Goal: Transaction & Acquisition: Purchase product/service

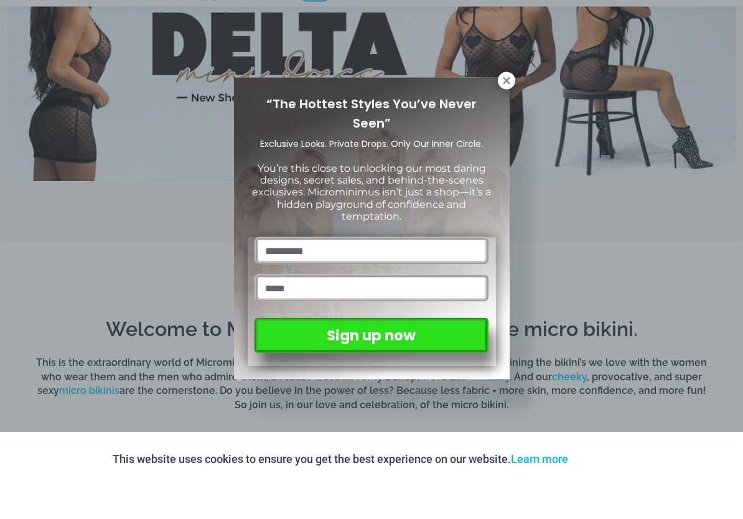
scroll to position [423, 0]
click at [501, 108] on icon at bounding box center [506, 113] width 11 height 11
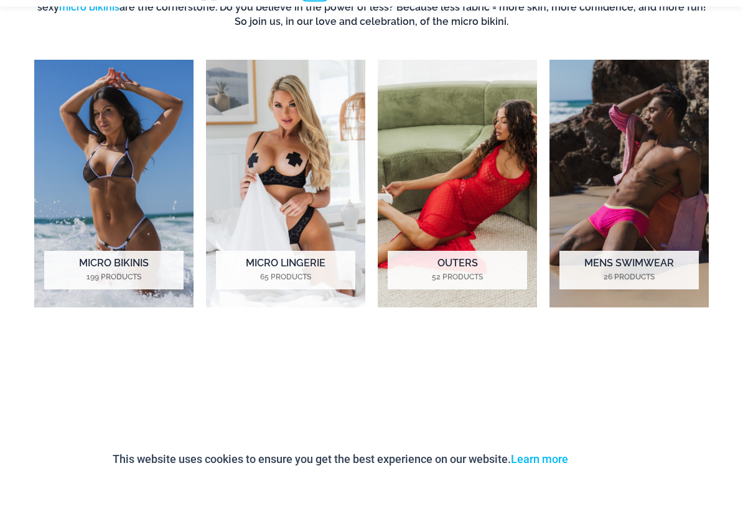
scroll to position [826, 0]
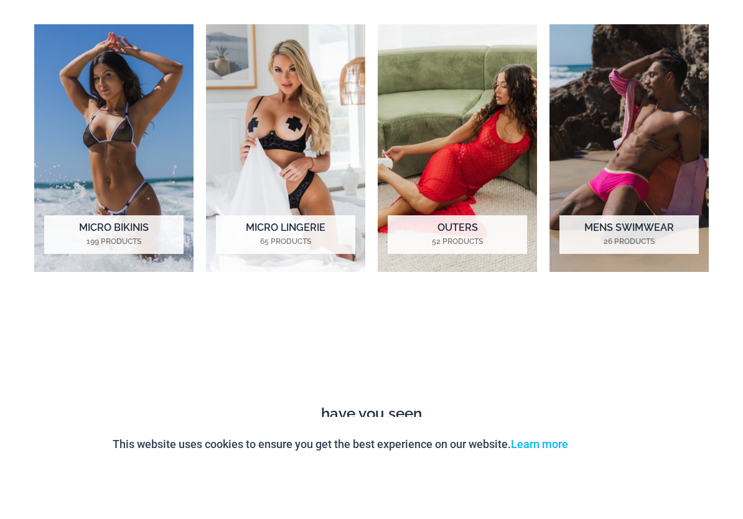
click at [75, 148] on img "Visit product category Micro Bikinis" at bounding box center [113, 196] width 159 height 248
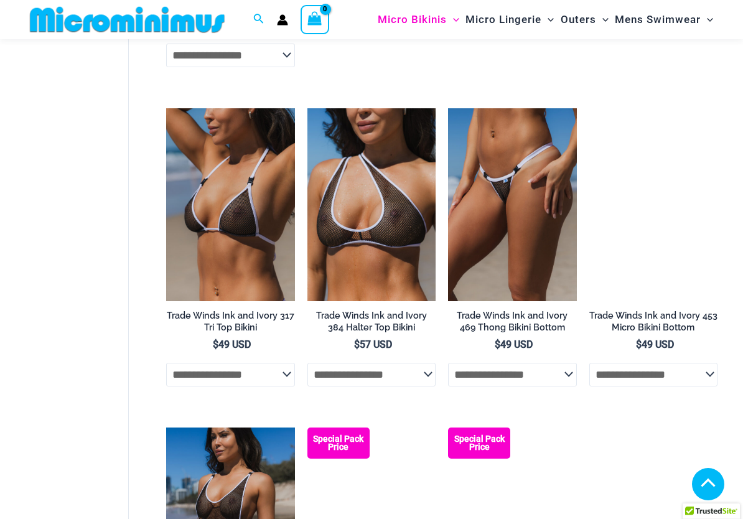
scroll to position [1696, 0]
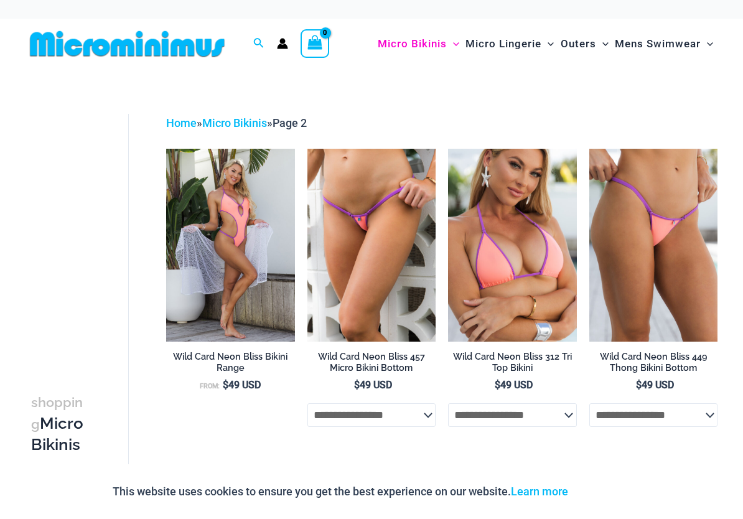
click at [166, 149] on img at bounding box center [166, 149] width 0 height 0
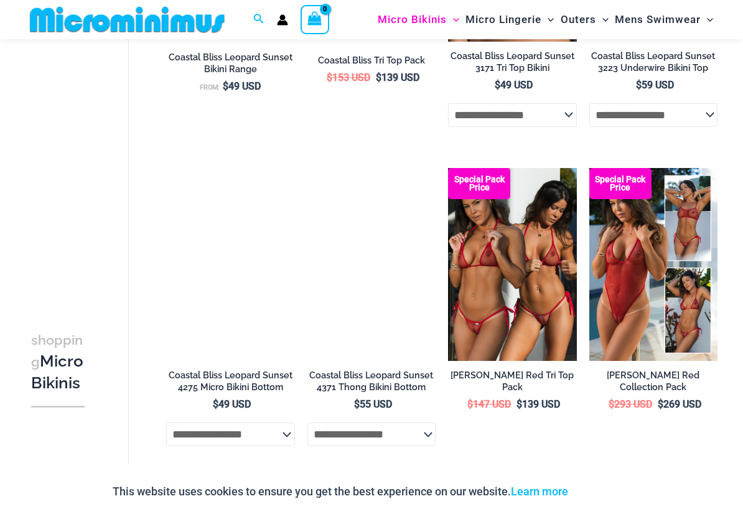
scroll to position [1246, 0]
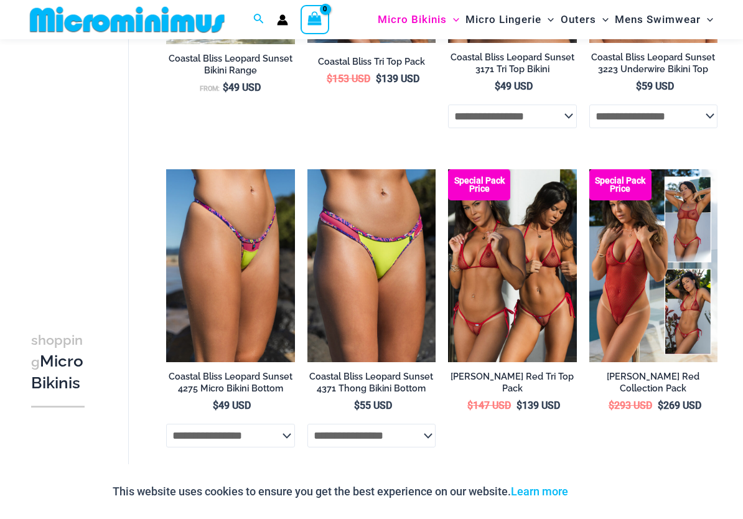
click at [166, 169] on img at bounding box center [166, 169] width 0 height 0
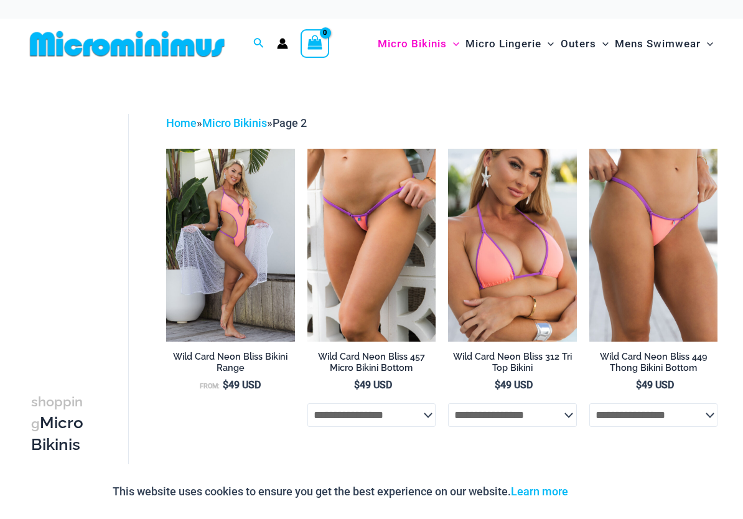
scroll to position [1164, 0]
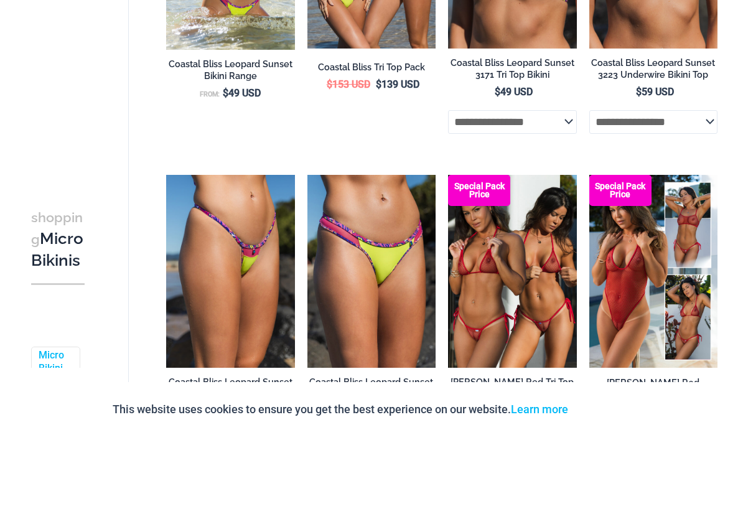
click at [448, 257] on img at bounding box center [448, 257] width 0 height 0
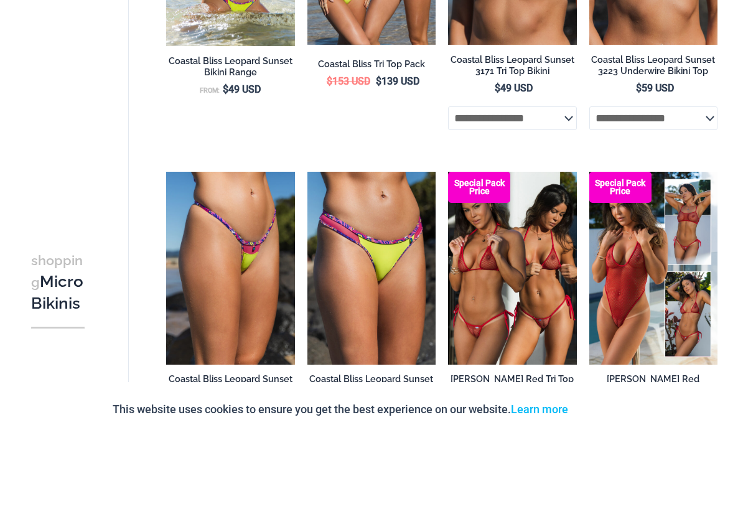
click at [308, 254] on img at bounding box center [308, 254] width 0 height 0
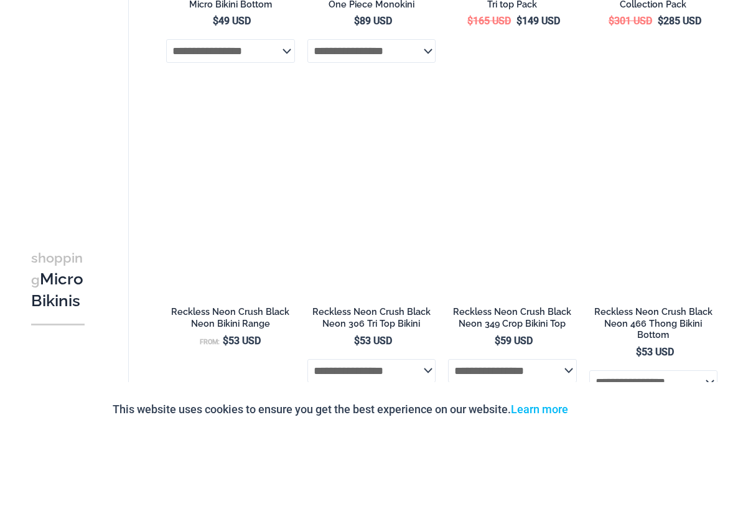
scroll to position [2188, 0]
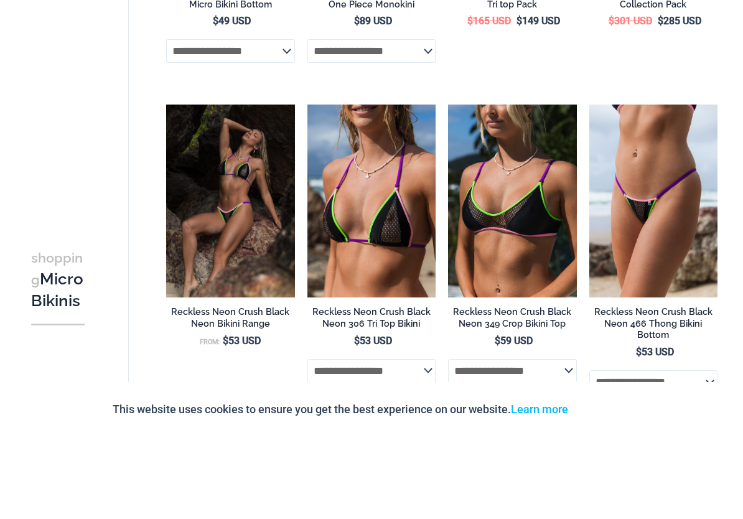
click at [590, 187] on img at bounding box center [590, 187] width 0 height 0
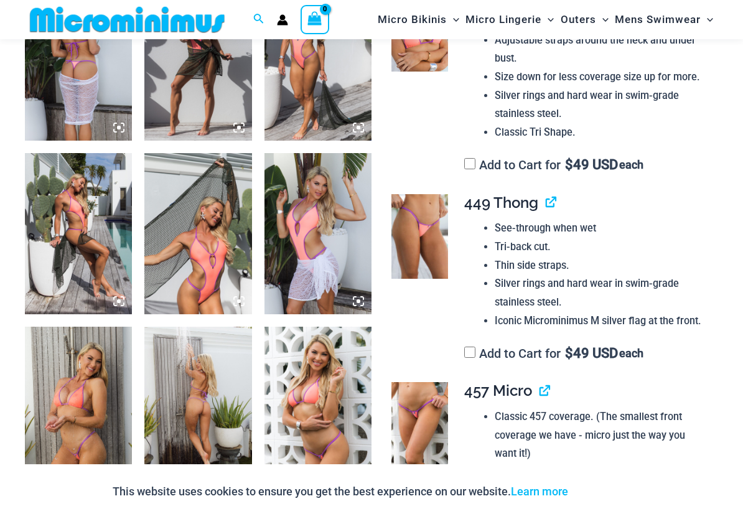
scroll to position [601, 0]
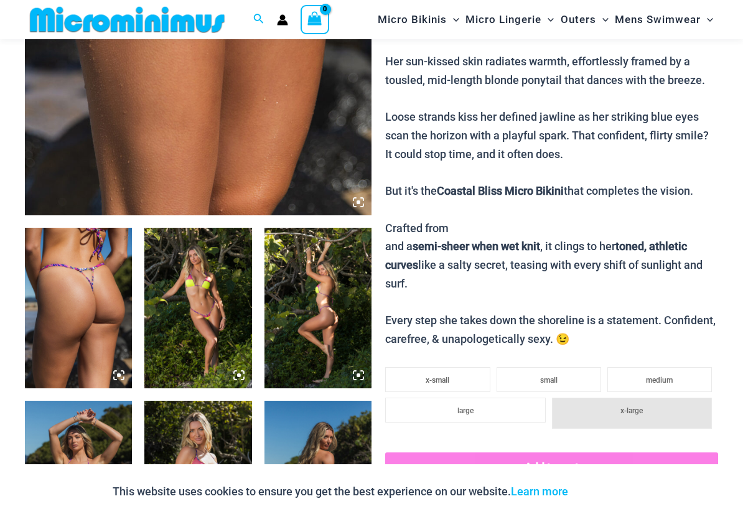
scroll to position [380, 0]
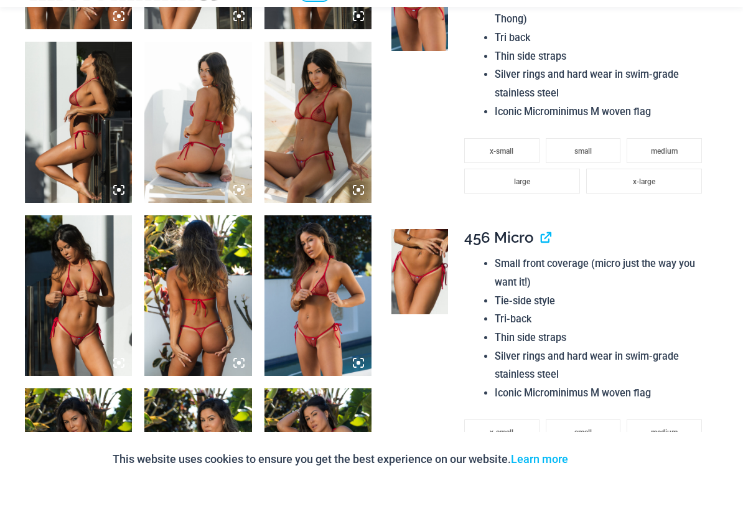
scroll to position [713, 0]
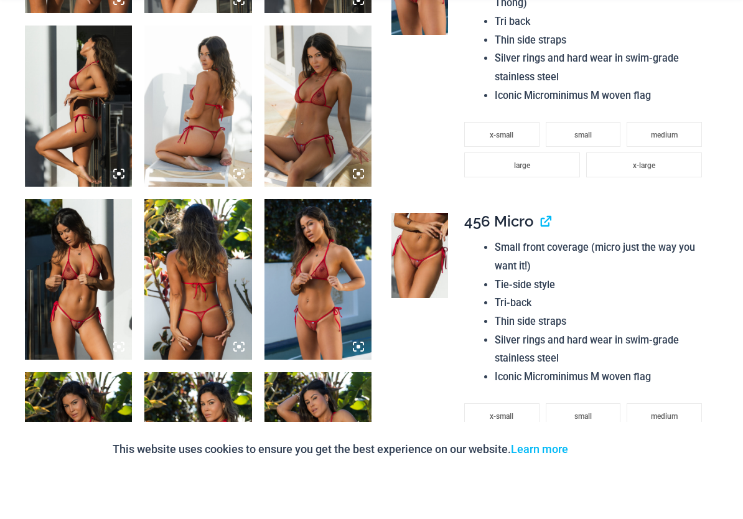
click at [215, 140] on img at bounding box center [197, 148] width 107 height 161
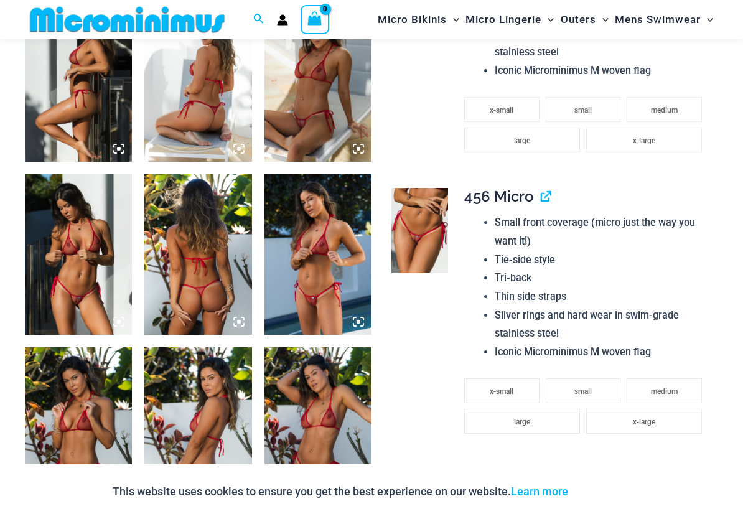
scroll to position [776, 0]
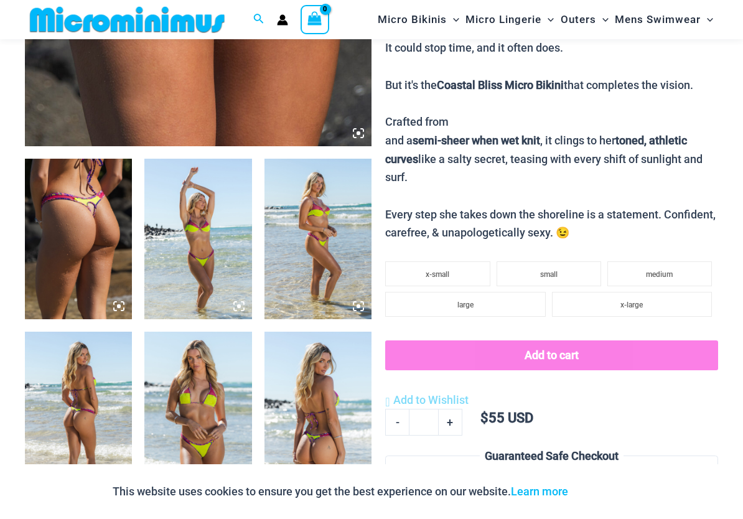
scroll to position [420, 0]
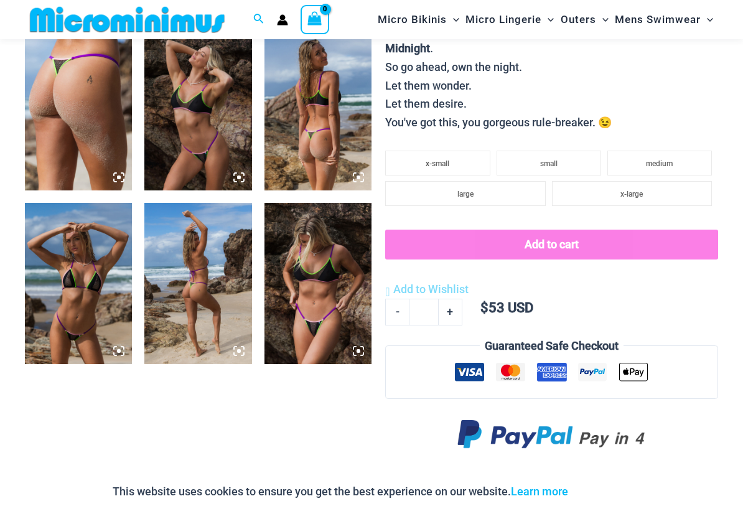
scroll to position [537, 0]
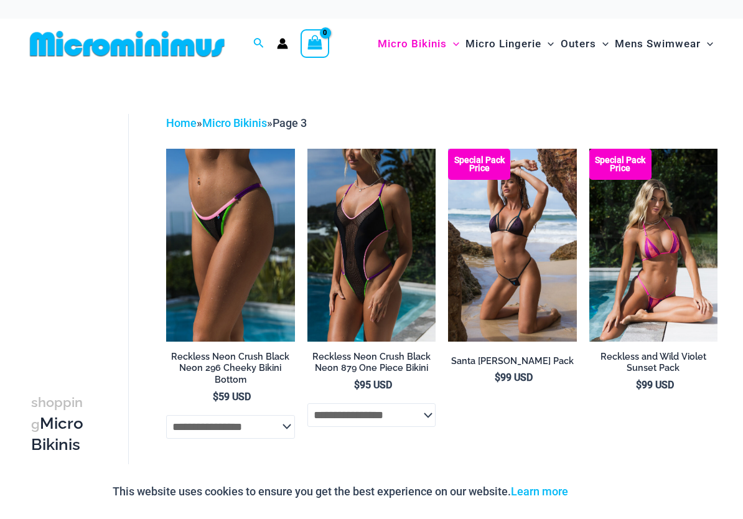
click at [590, 149] on img at bounding box center [590, 149] width 0 height 0
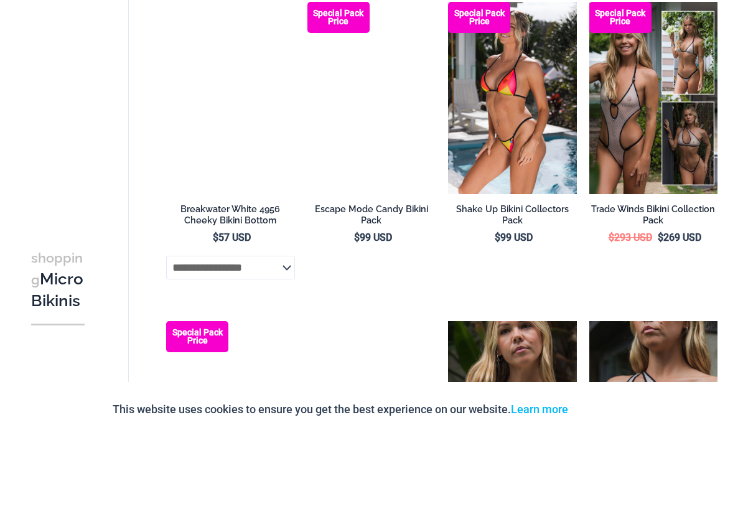
scroll to position [705, 0]
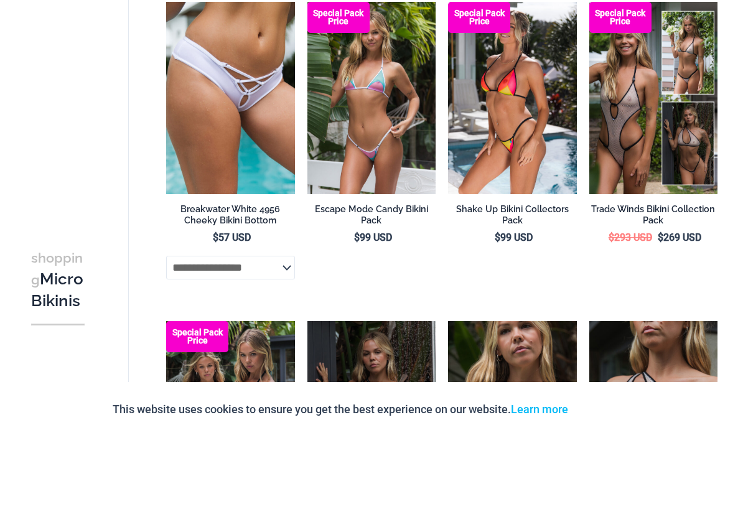
click at [308, 84] on img at bounding box center [308, 84] width 0 height 0
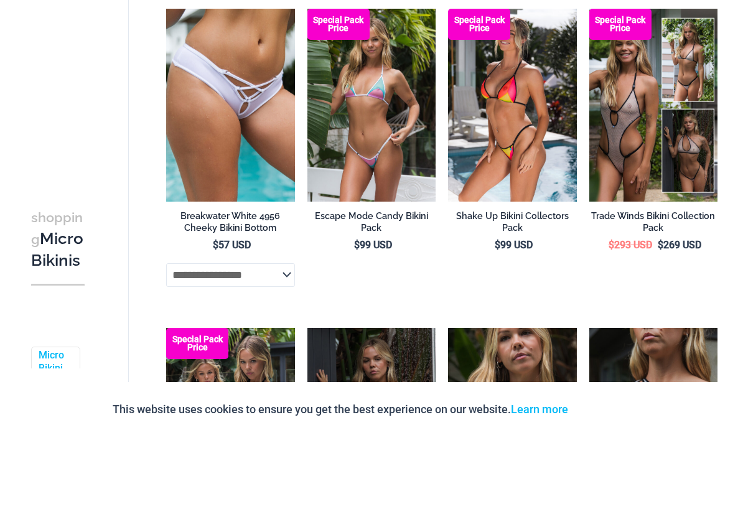
click at [448, 91] on img at bounding box center [448, 91] width 0 height 0
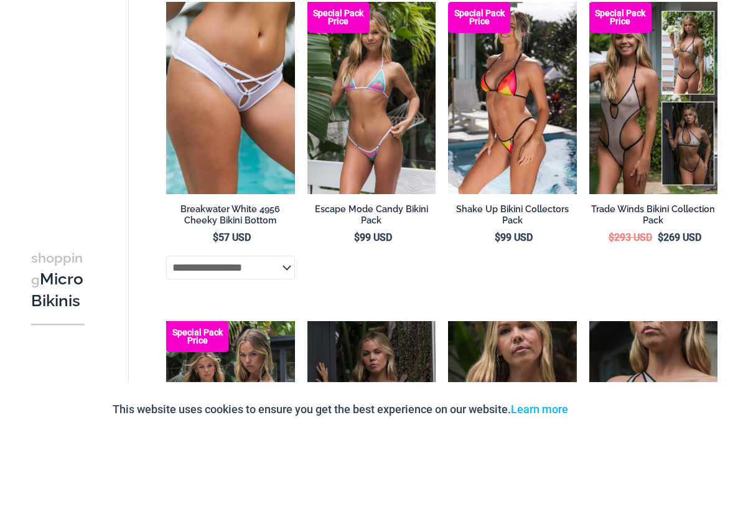
click at [590, 84] on img at bounding box center [590, 84] width 0 height 0
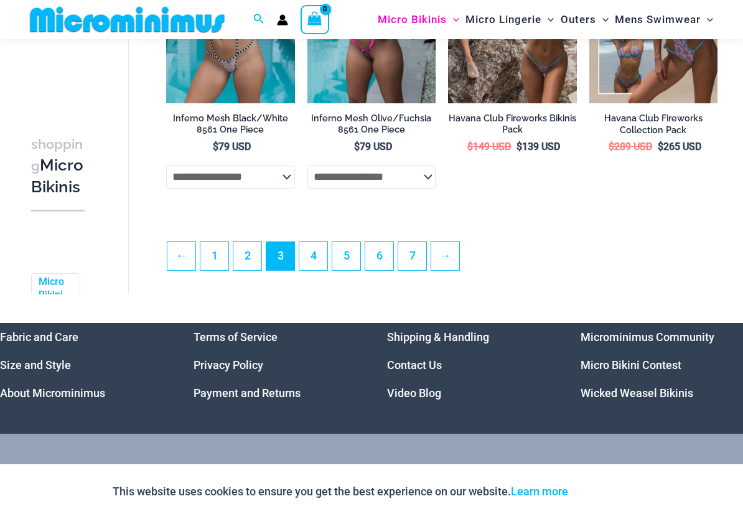
scroll to position [2468, 0]
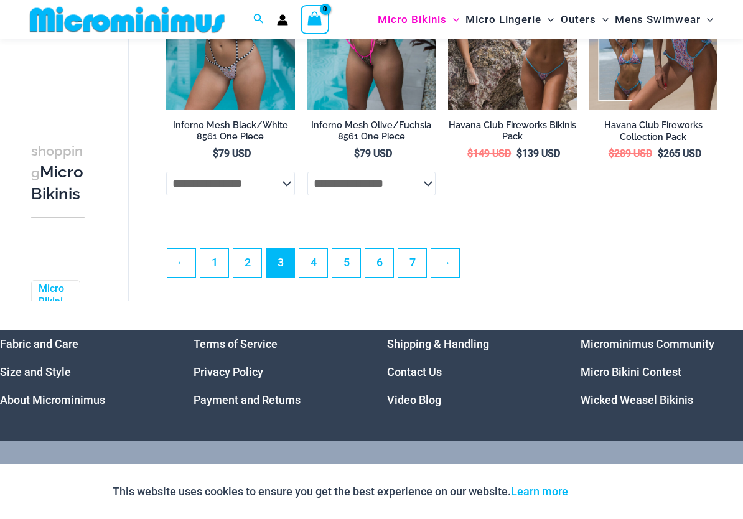
click at [313, 275] on link "4" at bounding box center [313, 263] width 28 height 28
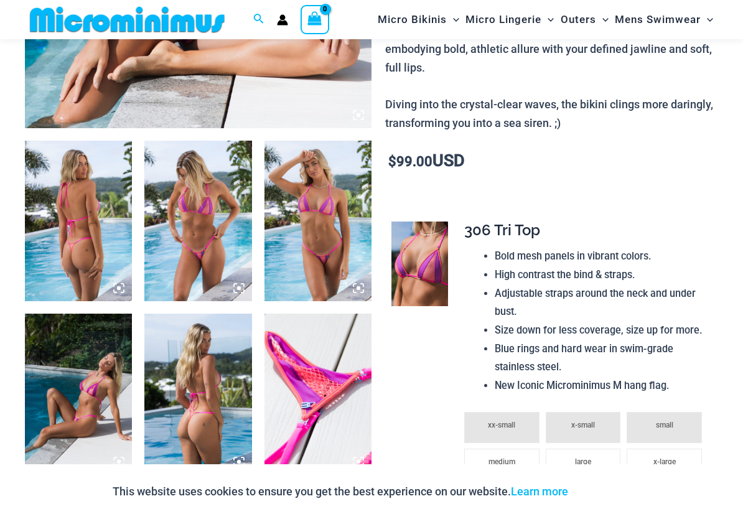
scroll to position [433, 0]
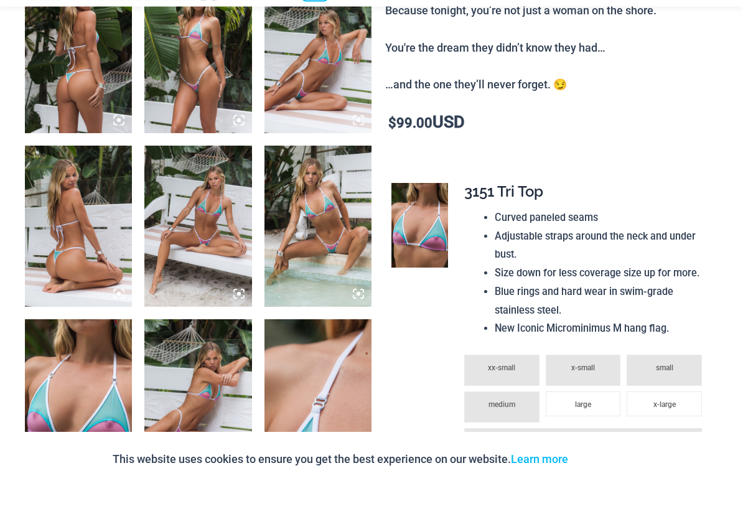
scroll to position [604, 0]
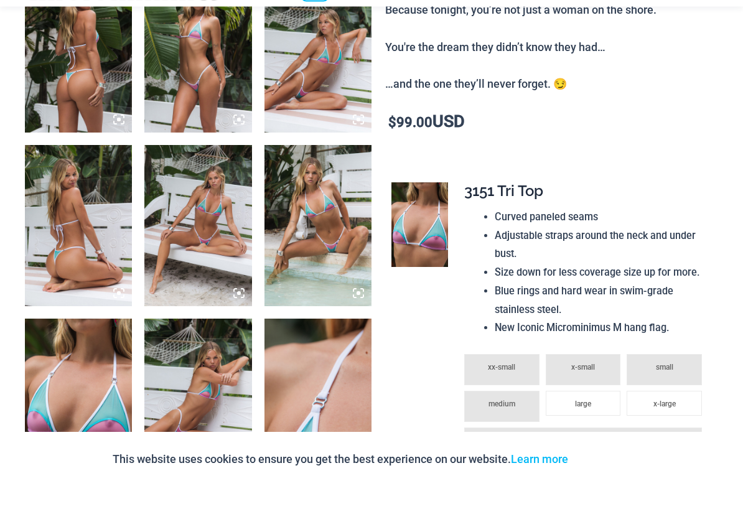
click at [68, 253] on img at bounding box center [78, 258] width 107 height 161
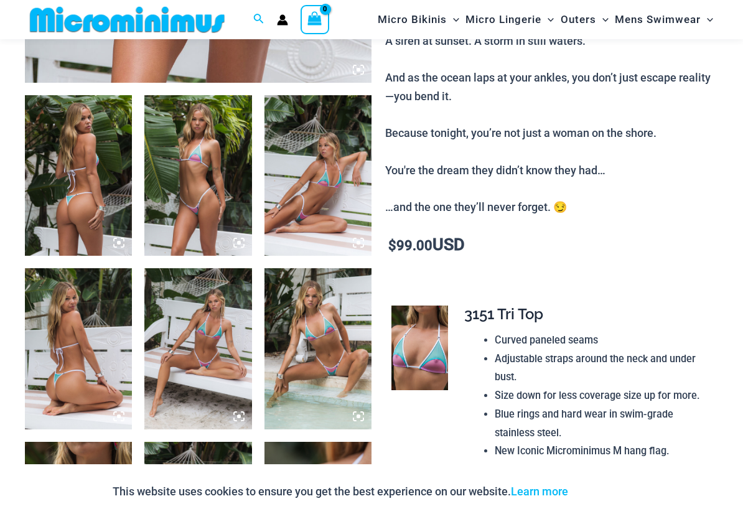
scroll to position [487, 0]
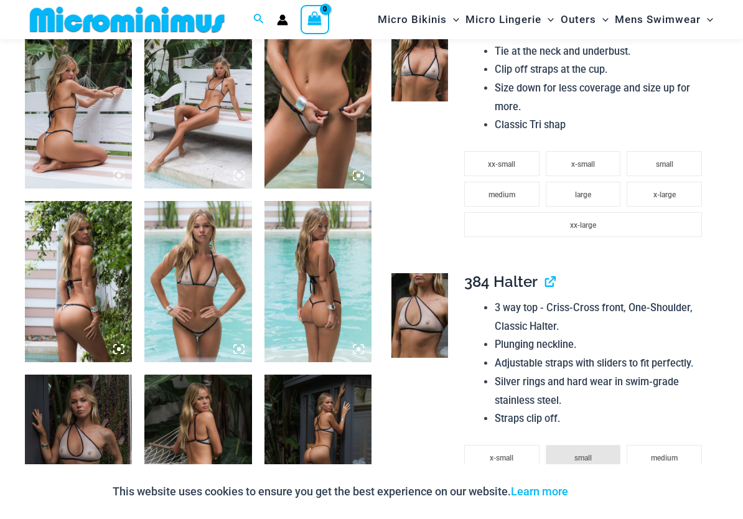
scroll to position [573, 0]
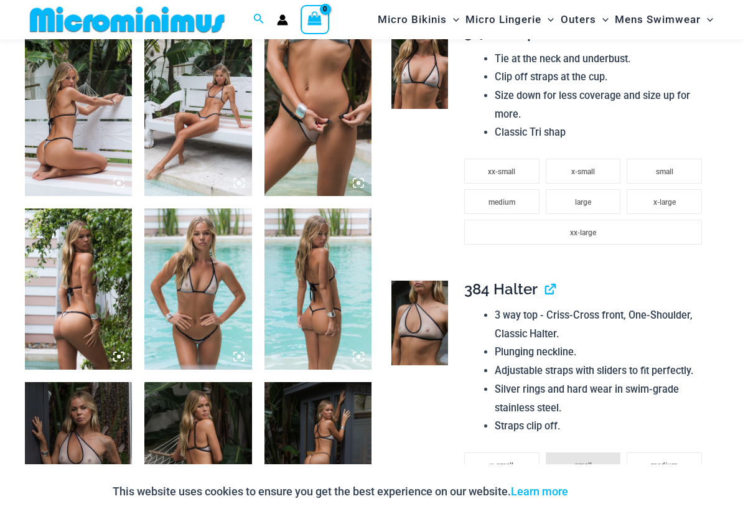
click at [59, 152] on img at bounding box center [78, 115] width 107 height 161
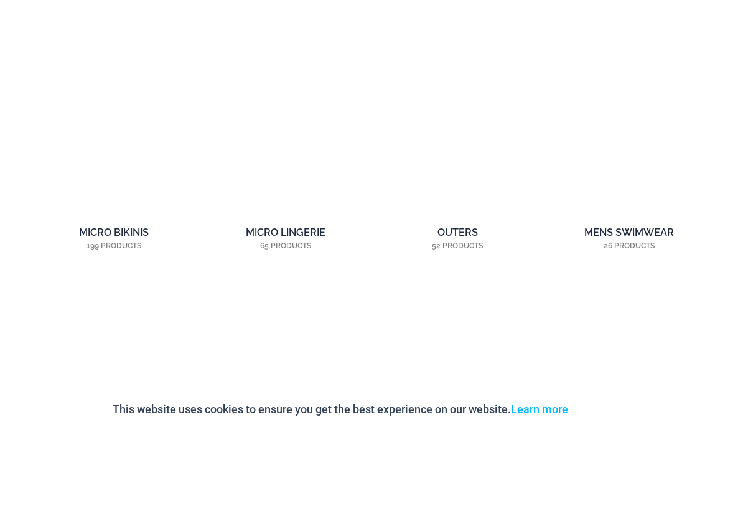
scroll to position [873, 0]
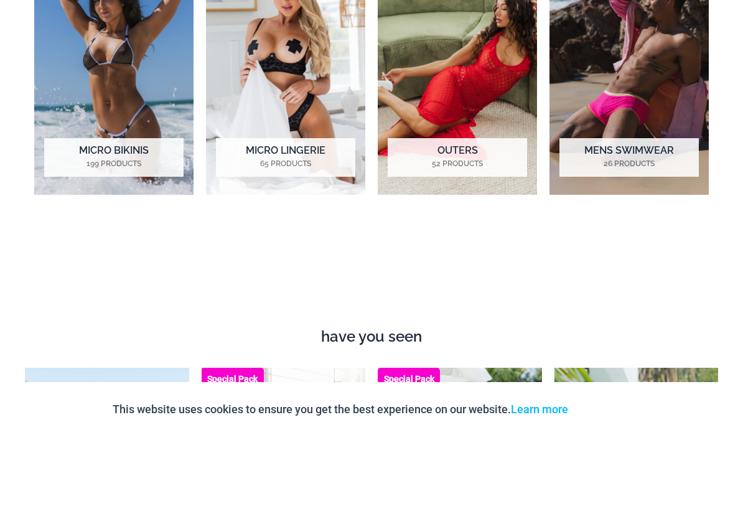
click at [404, 227] on h2 "Outers 52 Products" at bounding box center [457, 239] width 139 height 39
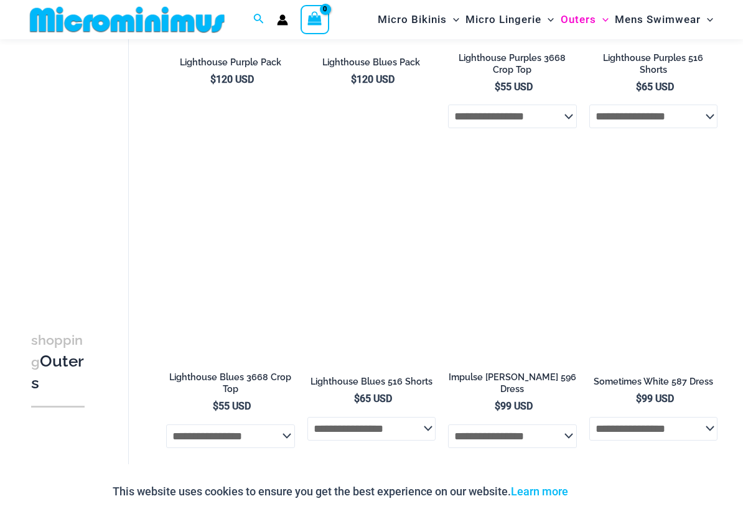
scroll to position [1990, 0]
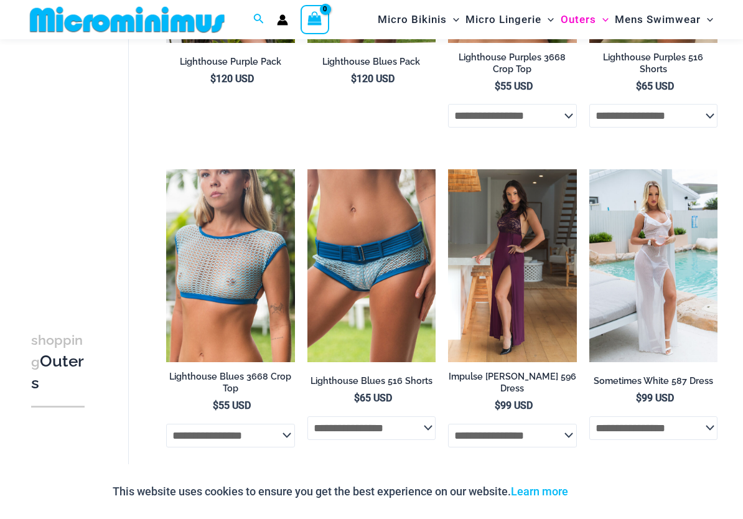
click at [308, 169] on img at bounding box center [308, 169] width 0 height 0
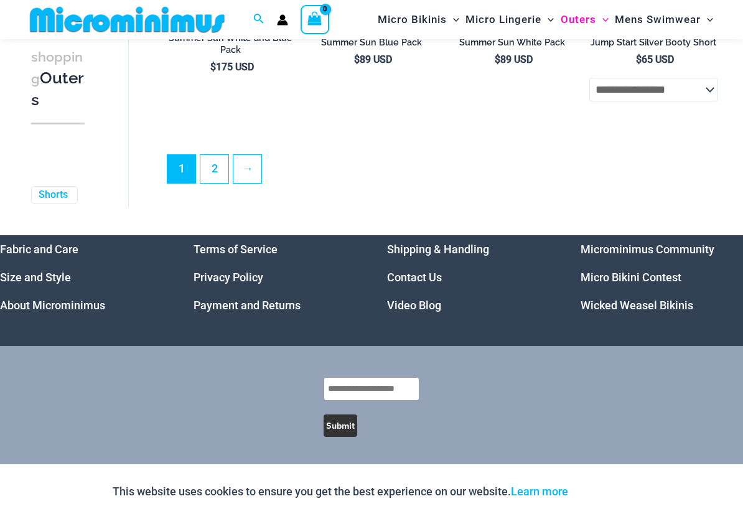
scroll to position [2669, 0]
click at [217, 155] on link "2" at bounding box center [214, 169] width 28 height 28
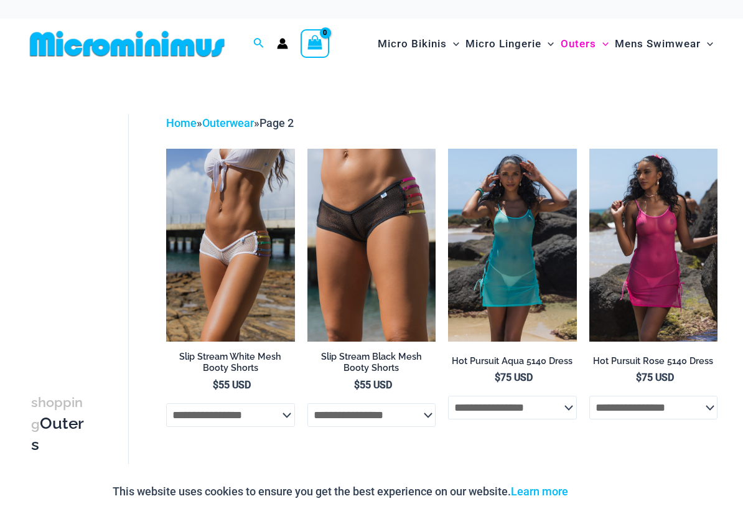
click at [308, 149] on img at bounding box center [308, 149] width 0 height 0
click at [166, 149] on img at bounding box center [166, 149] width 0 height 0
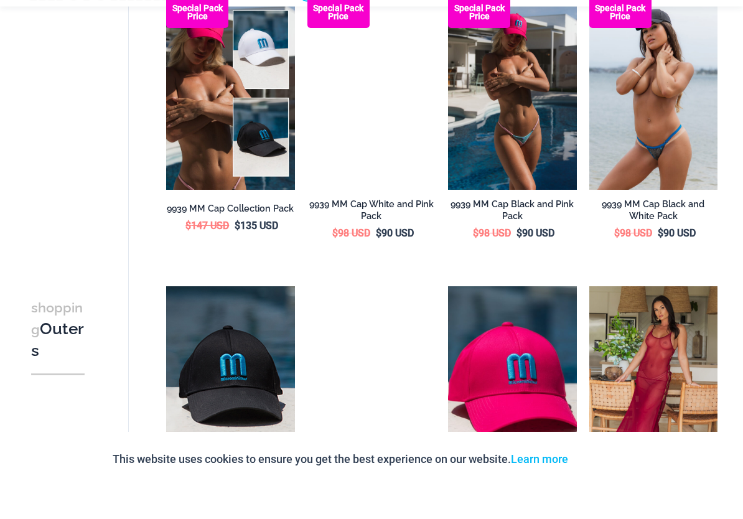
scroll to position [740, 0]
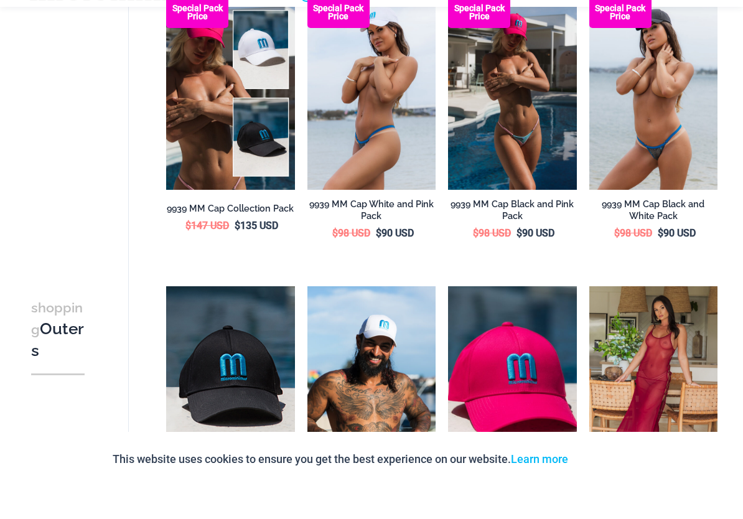
click at [308, 29] on img at bounding box center [308, 29] width 0 height 0
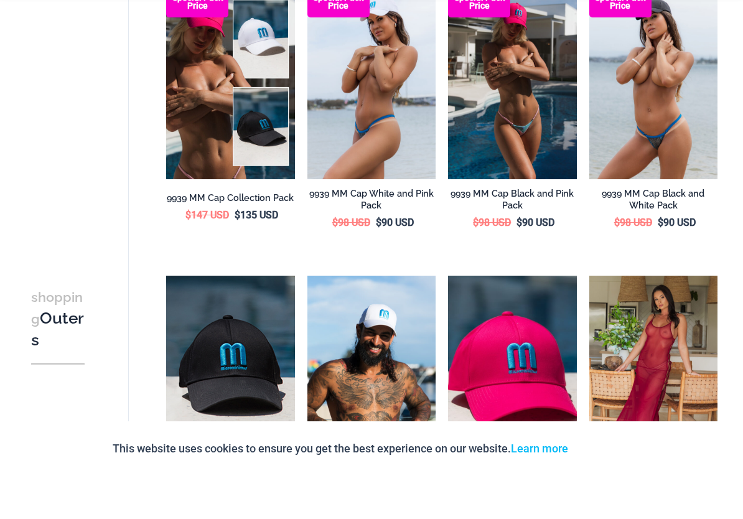
scroll to position [721, 0]
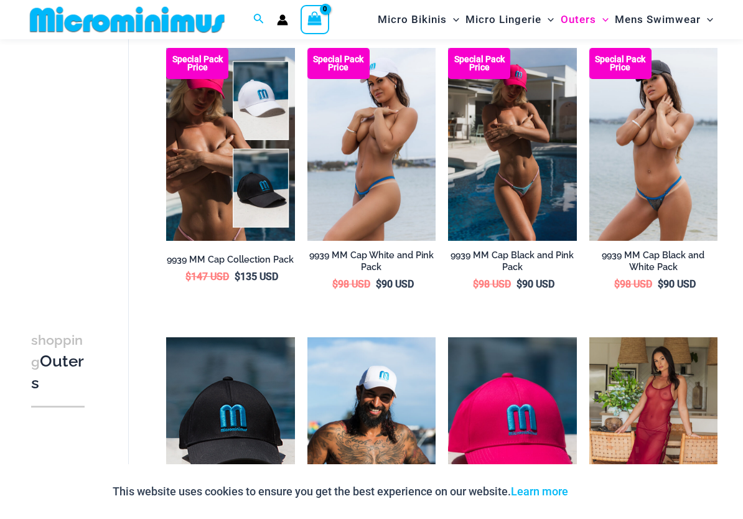
click at [590, 48] on img at bounding box center [590, 48] width 0 height 0
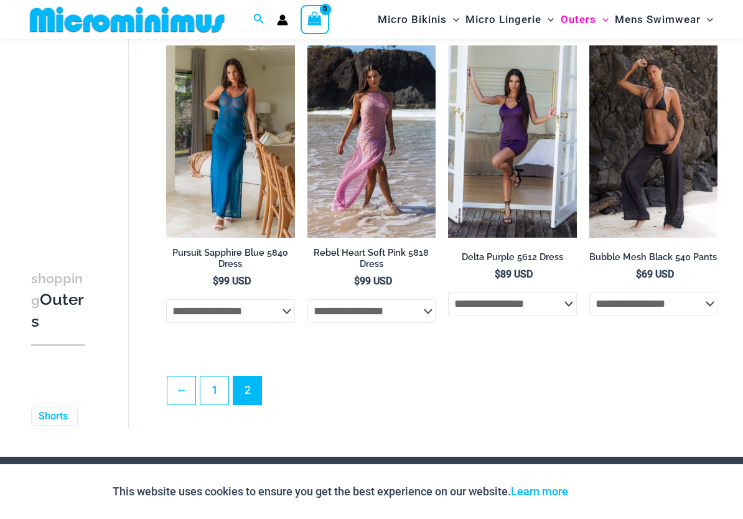
scroll to position [1332, 0]
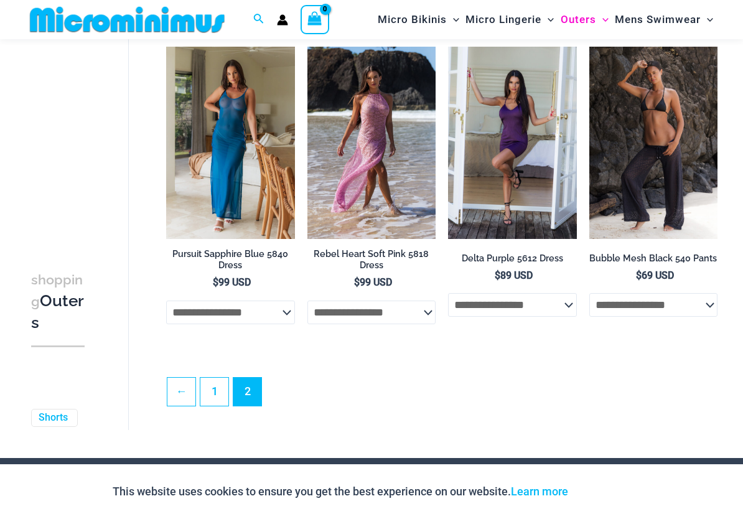
click at [590, 47] on img at bounding box center [590, 47] width 0 height 0
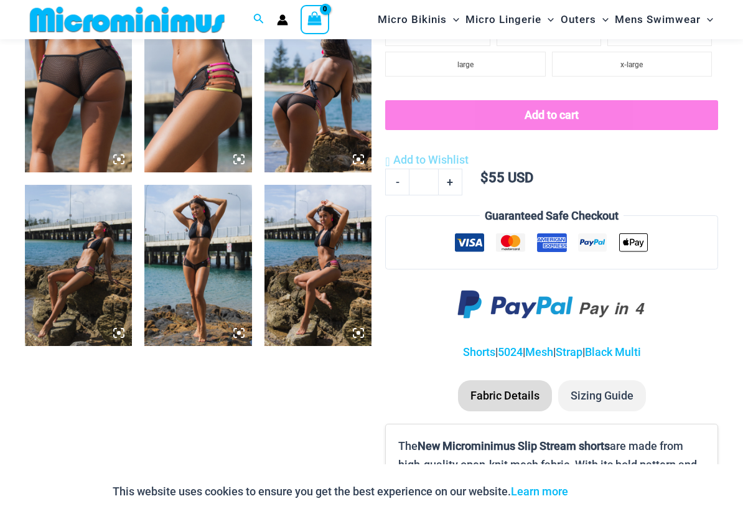
scroll to position [581, 0]
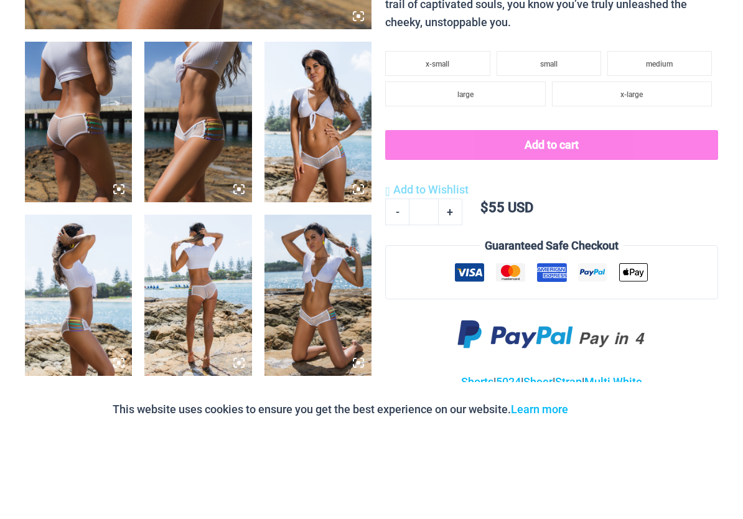
scroll to position [485, 0]
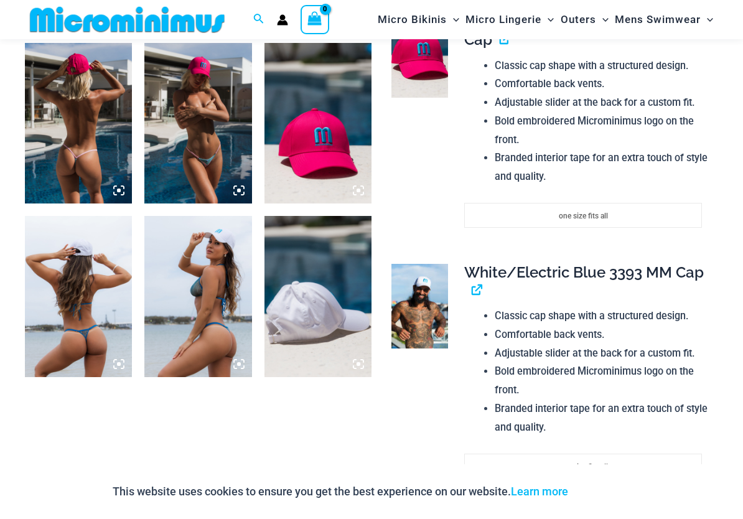
scroll to position [565, 0]
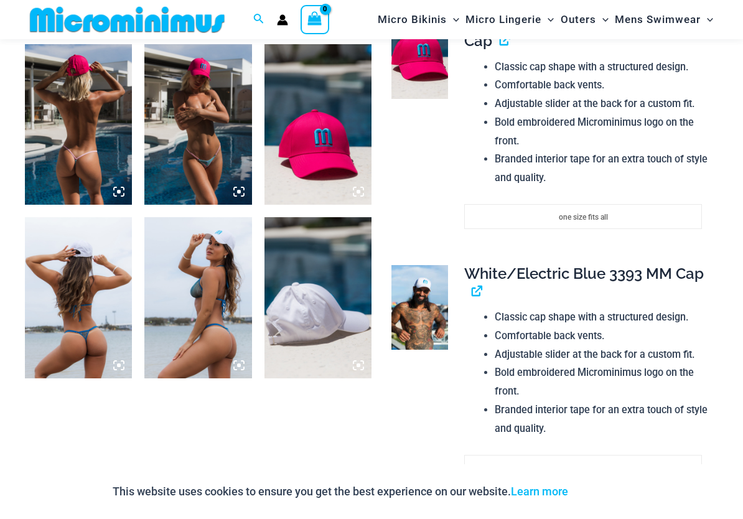
click at [70, 155] on img at bounding box center [78, 124] width 107 height 161
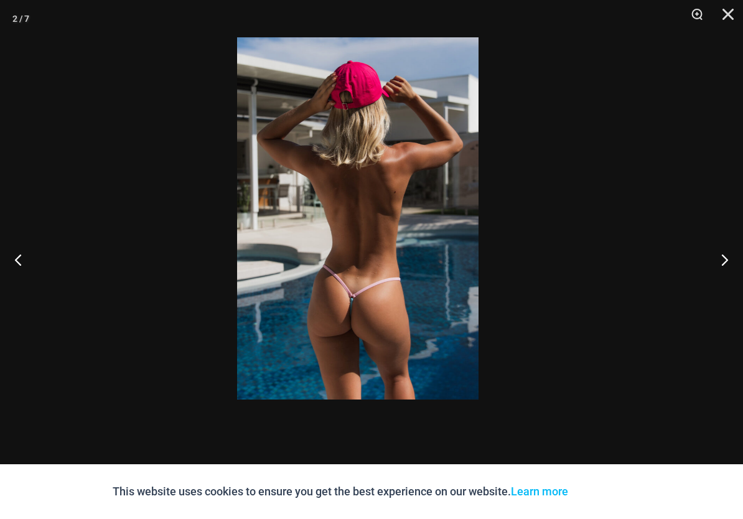
click at [71, 73] on div at bounding box center [357, 259] width 743 height 519
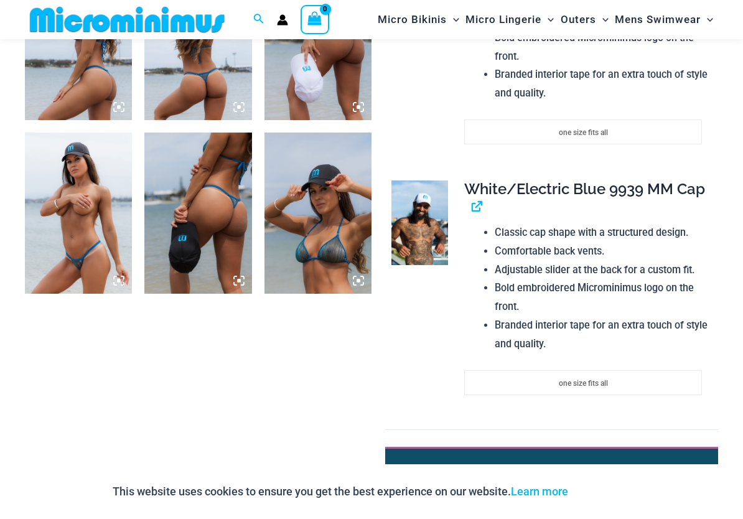
scroll to position [617, 0]
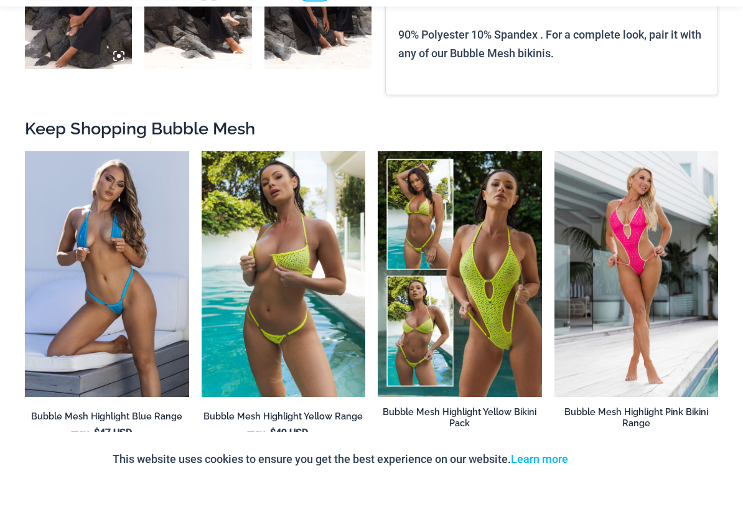
scroll to position [842, 0]
click at [202, 184] on img at bounding box center [202, 184] width 0 height 0
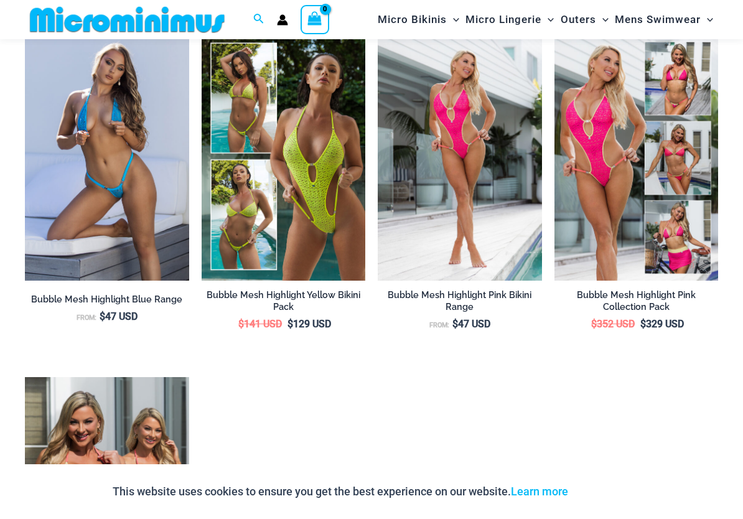
scroll to position [1552, 0]
click at [25, 34] on img at bounding box center [25, 34] width 0 height 0
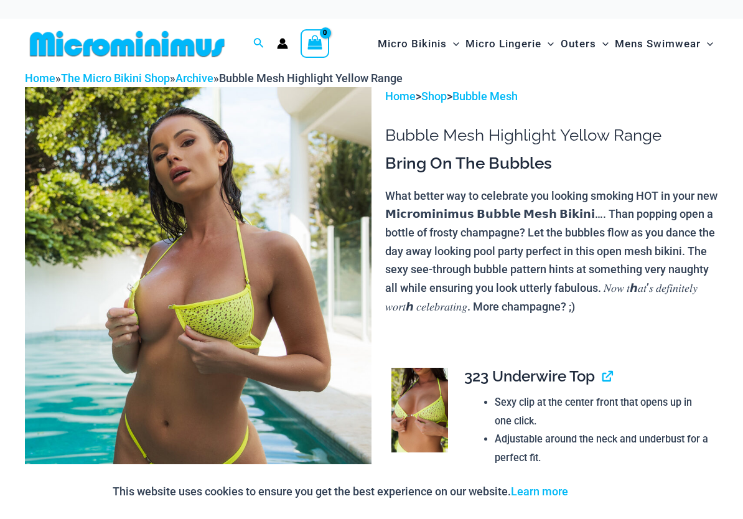
scroll to position [1520, 0]
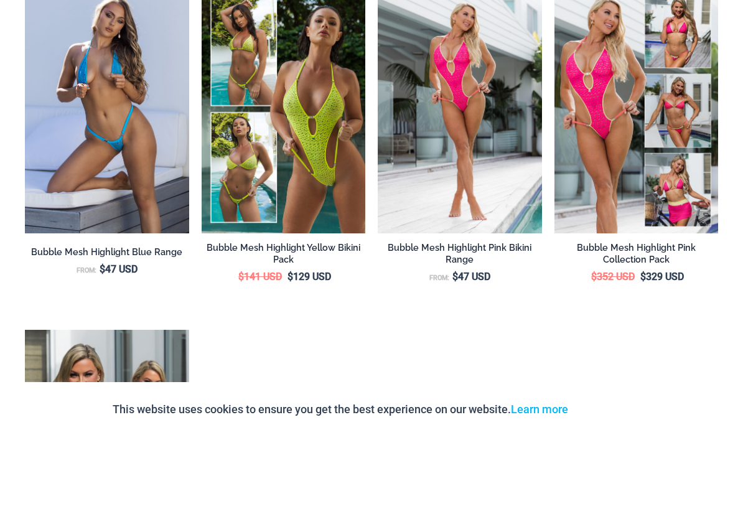
click at [378, 70] on img at bounding box center [378, 70] width 0 height 0
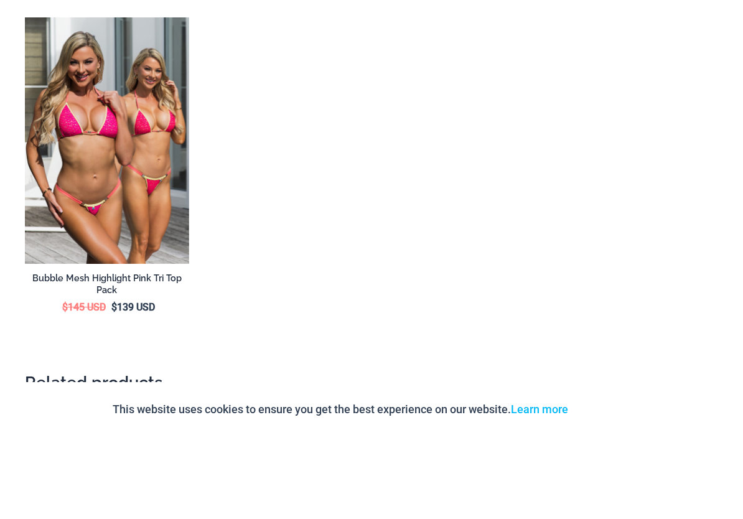
scroll to position [1830, 0]
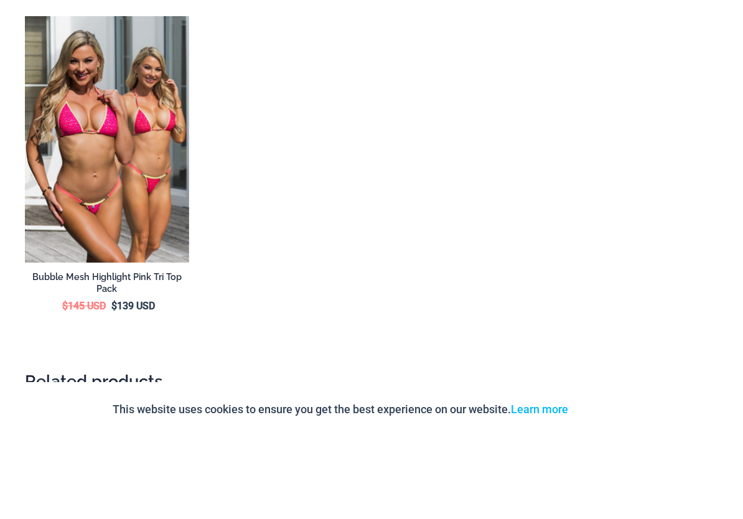
click at [25, 98] on img at bounding box center [25, 98] width 0 height 0
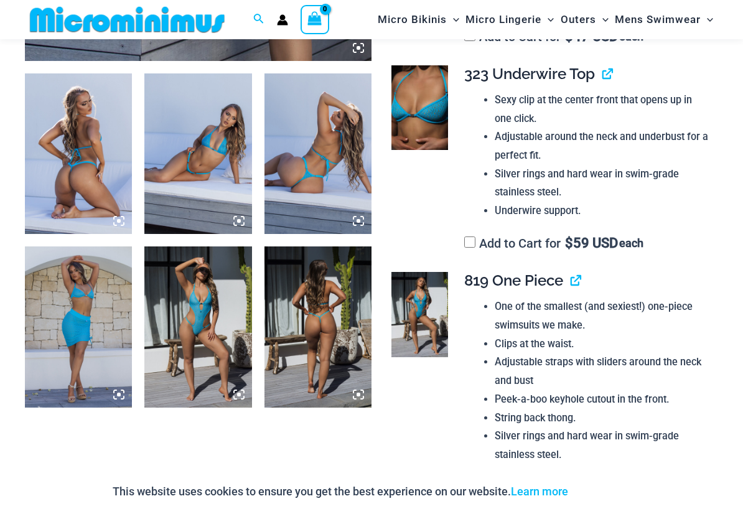
scroll to position [527, 0]
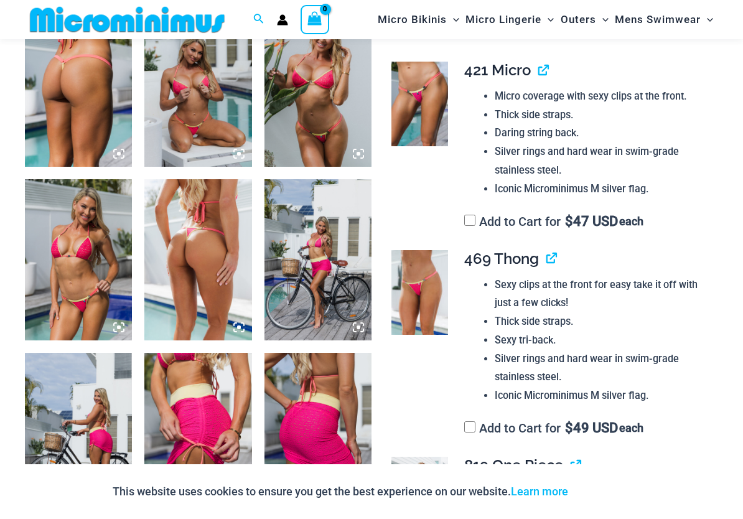
scroll to position [907, 0]
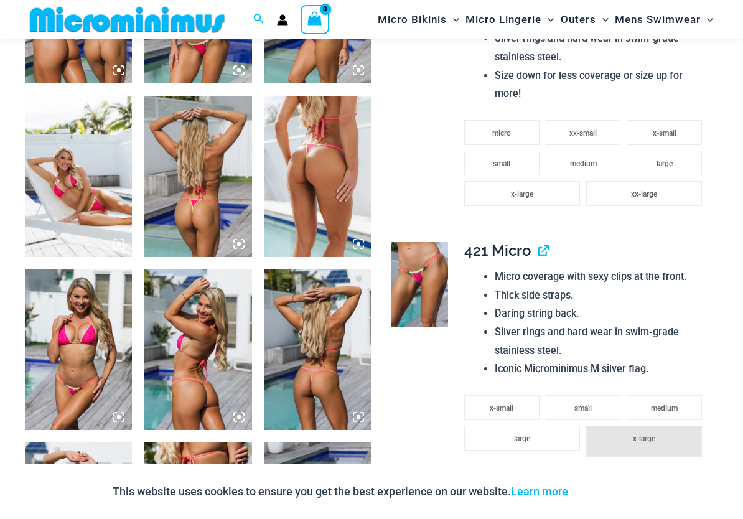
scroll to position [667, 0]
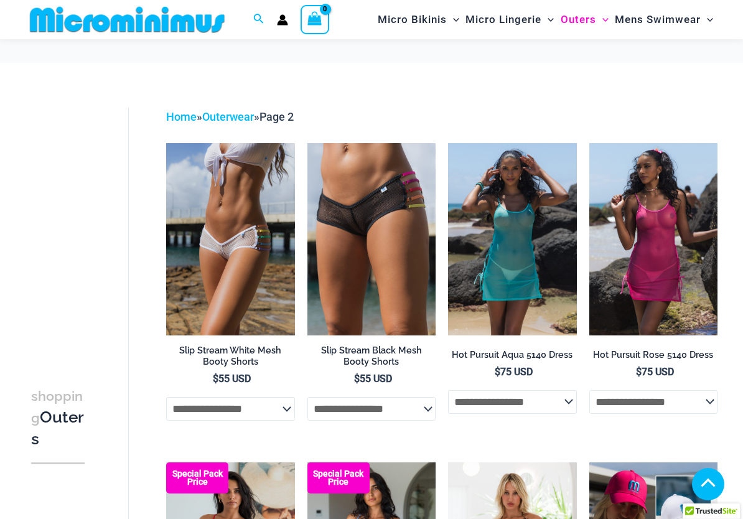
scroll to position [1332, 0]
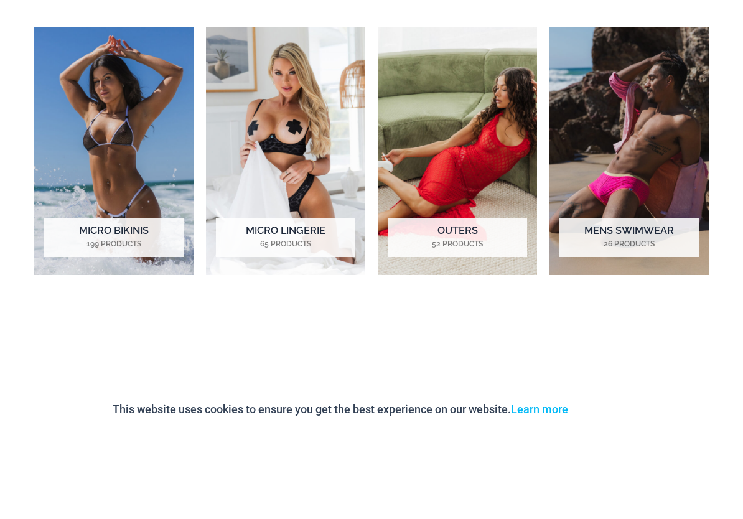
scroll to position [873, 0]
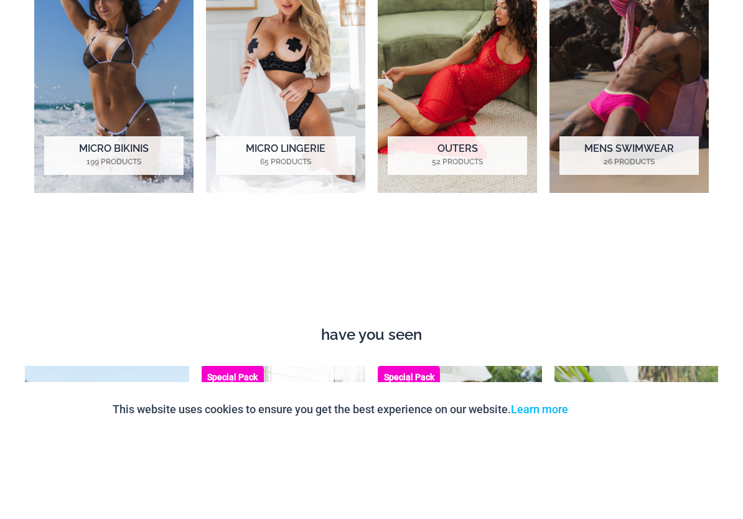
click at [270, 144] on img "Visit product category Micro Lingerie" at bounding box center [285, 151] width 159 height 248
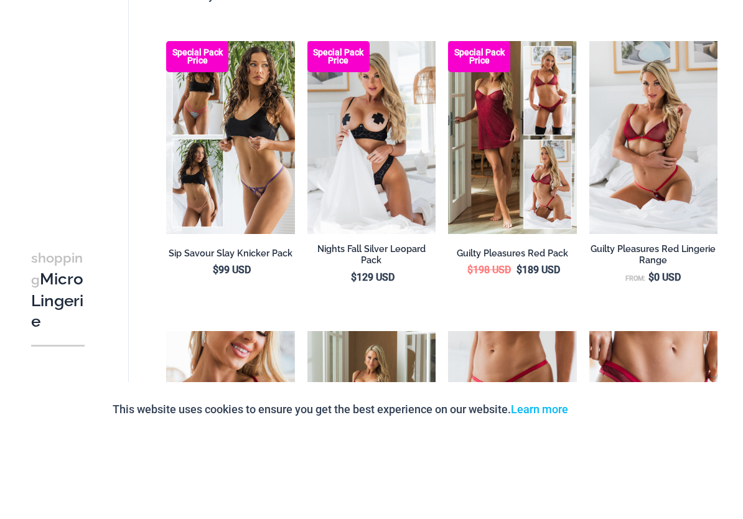
scroll to position [126, 0]
click at [448, 123] on img at bounding box center [448, 123] width 0 height 0
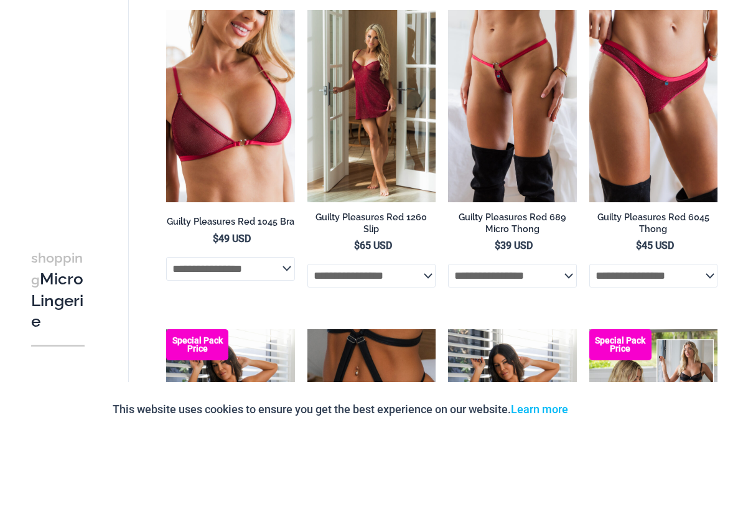
scroll to position [448, 0]
click at [166, 92] on img at bounding box center [166, 92] width 0 height 0
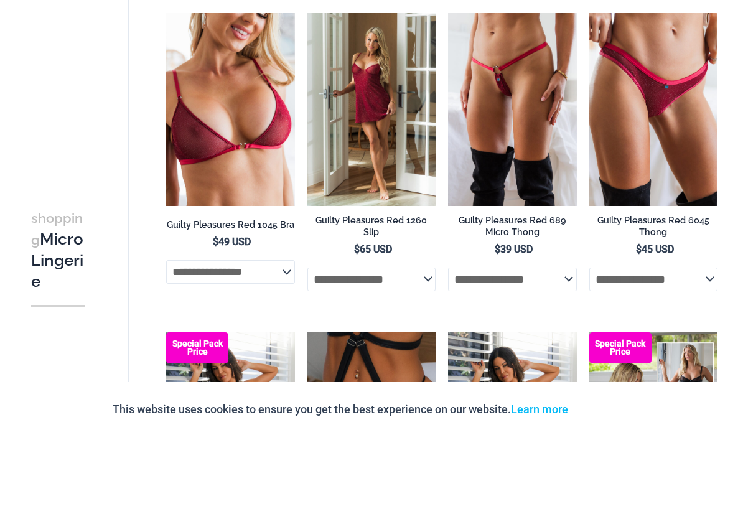
click at [308, 95] on img at bounding box center [308, 95] width 0 height 0
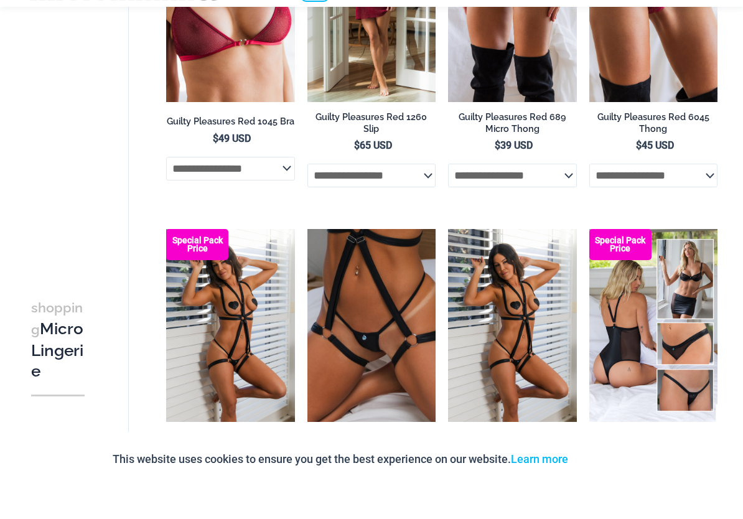
scroll to position [607, 0]
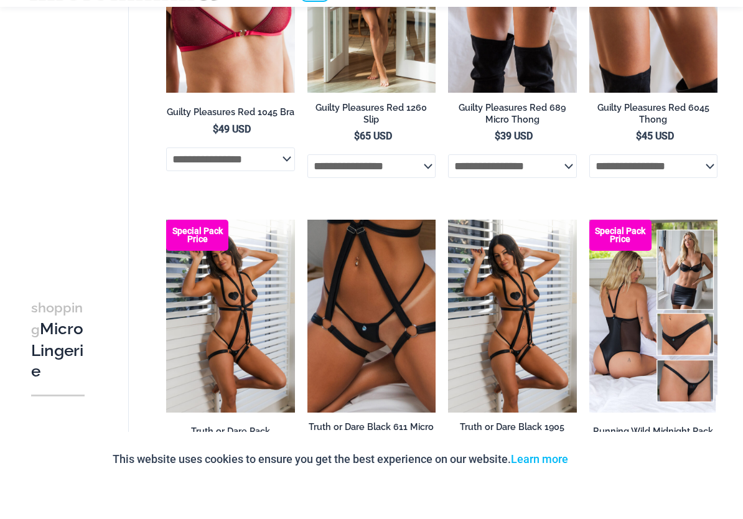
click at [166, 252] on img at bounding box center [166, 252] width 0 height 0
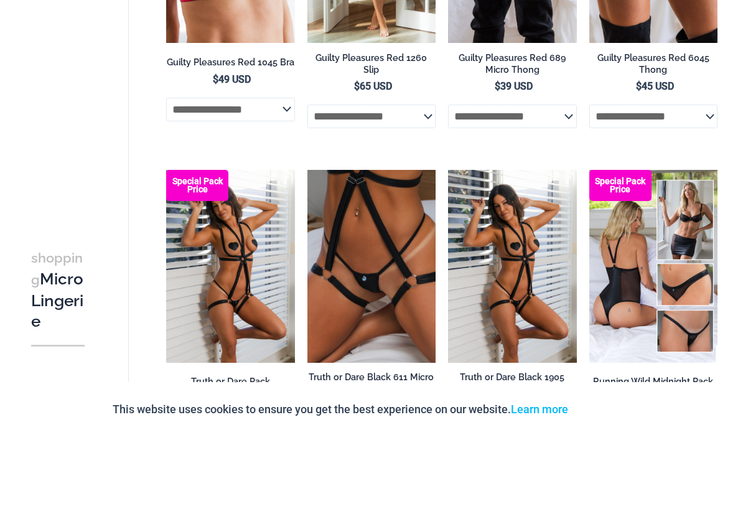
click at [448, 252] on img at bounding box center [448, 252] width 0 height 0
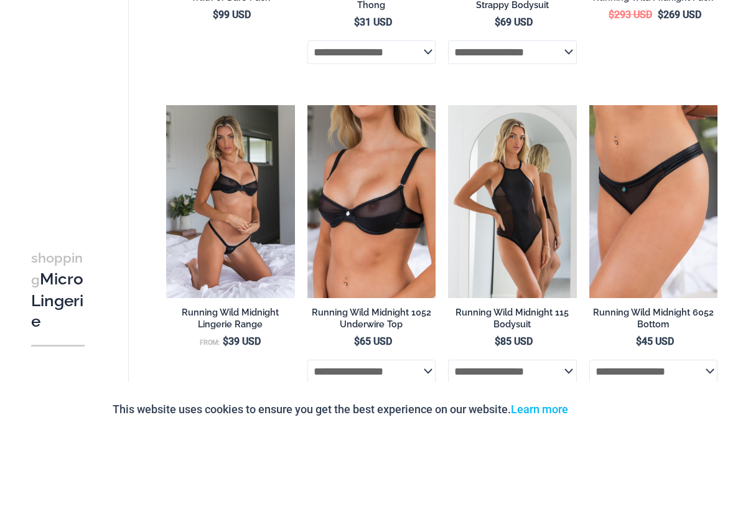
scroll to position [991, 0]
click at [166, 187] on img at bounding box center [166, 187] width 0 height 0
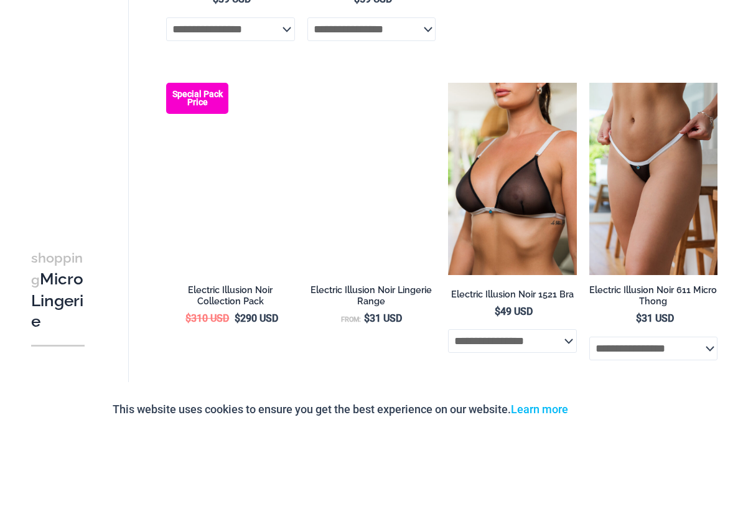
scroll to position [1653, 0]
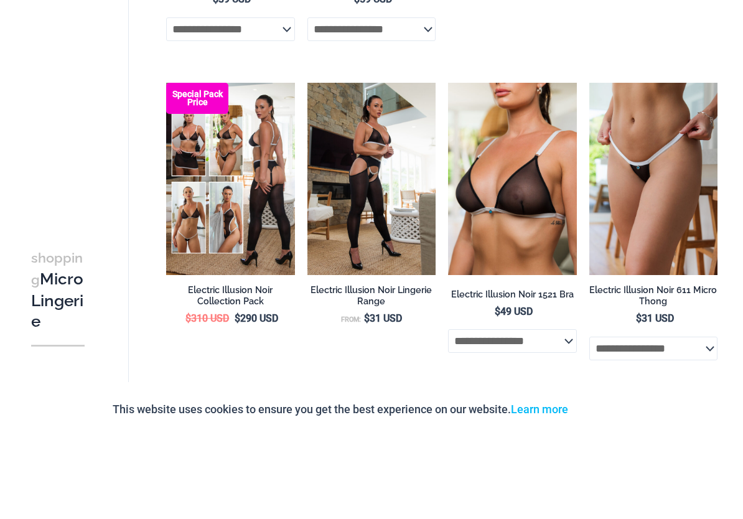
click at [590, 165] on img at bounding box center [590, 165] width 0 height 0
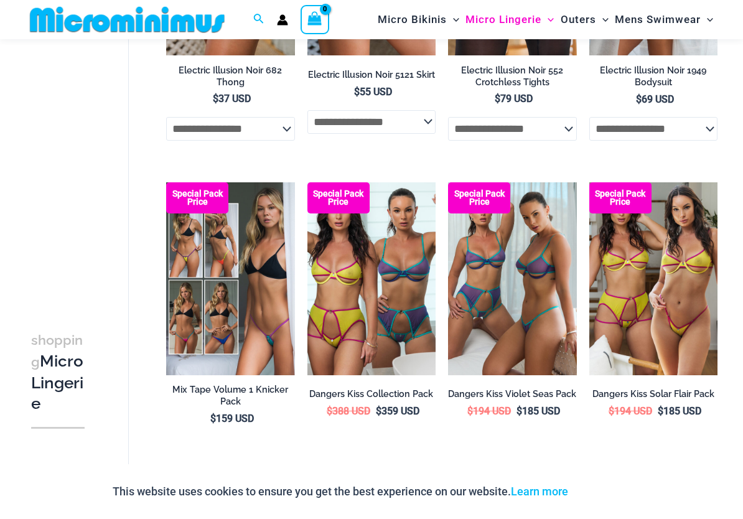
scroll to position [2283, 0]
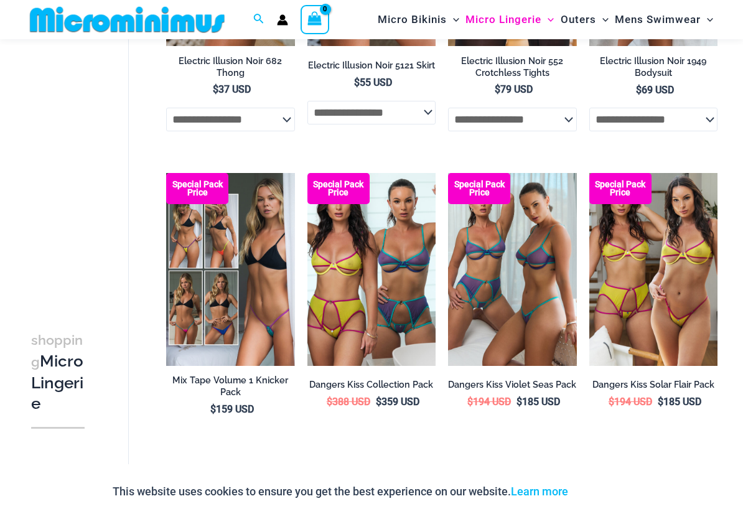
click at [166, 173] on img at bounding box center [166, 173] width 0 height 0
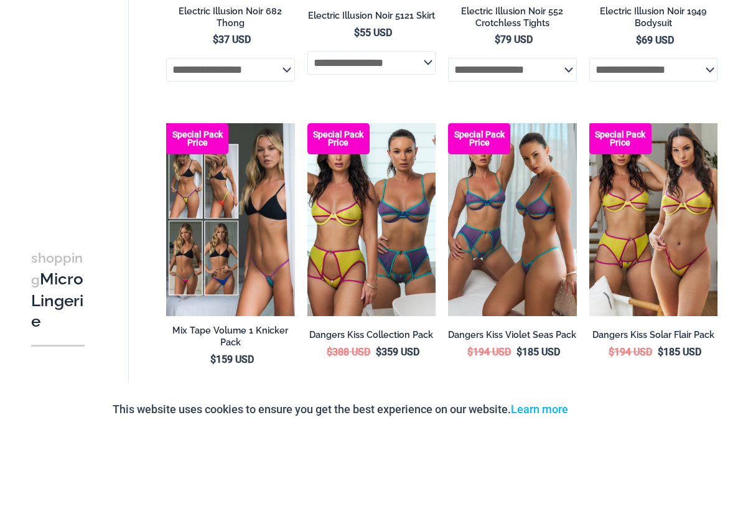
click at [590, 205] on img at bounding box center [590, 205] width 0 height 0
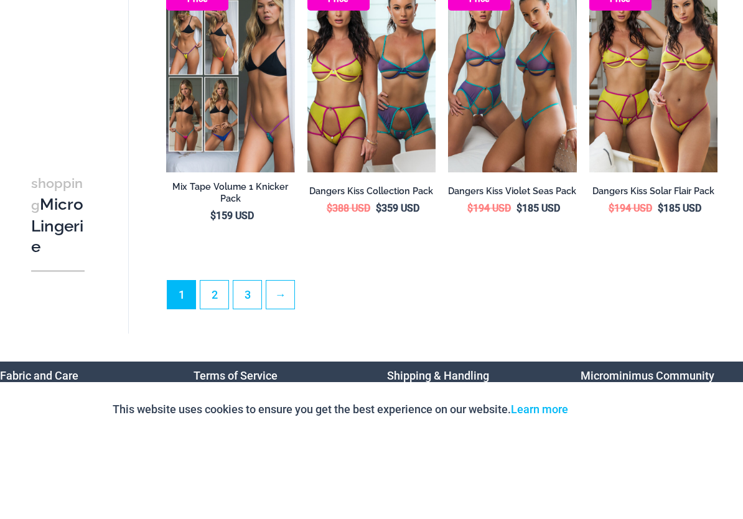
scroll to position [2403, 0]
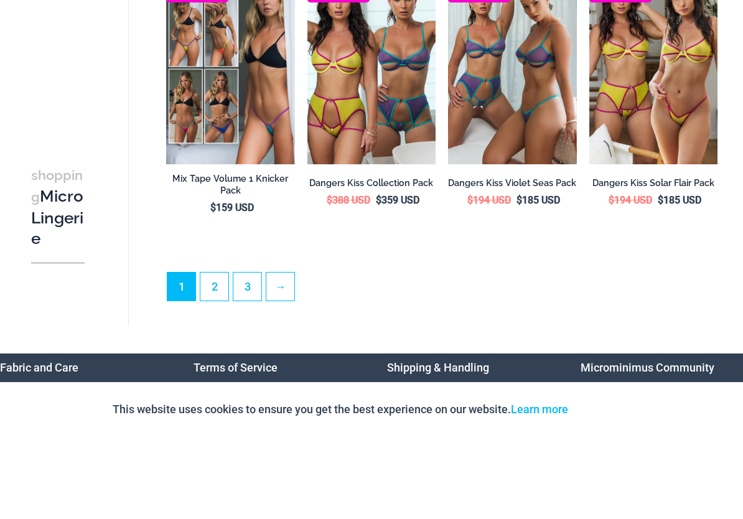
click at [283, 355] on link "→" at bounding box center [280, 369] width 28 height 28
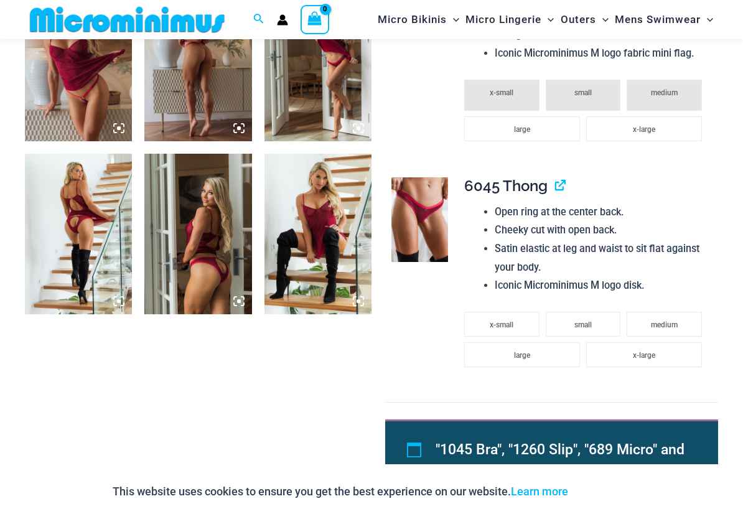
scroll to position [1119, 0]
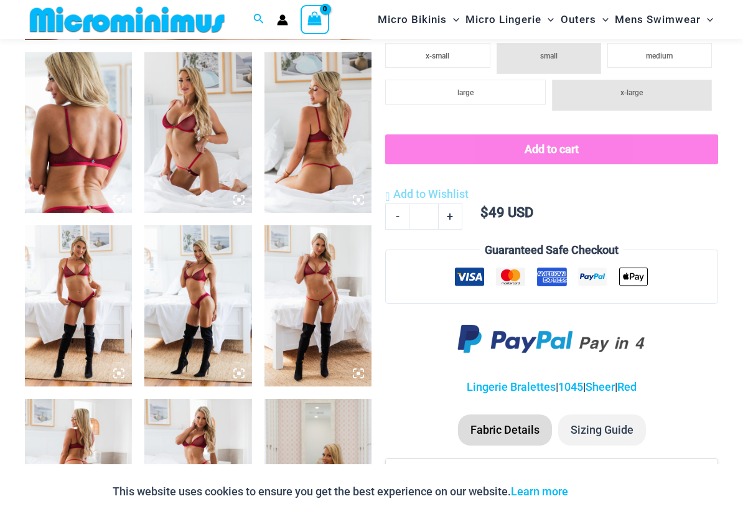
scroll to position [488, 0]
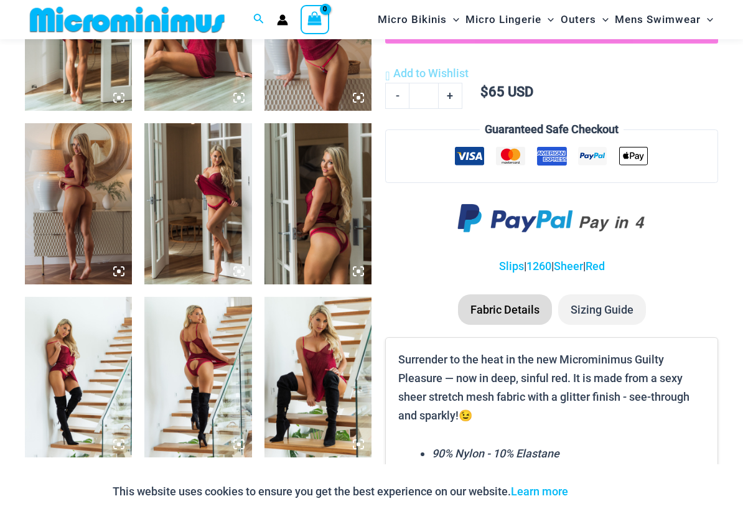
scroll to position [637, 0]
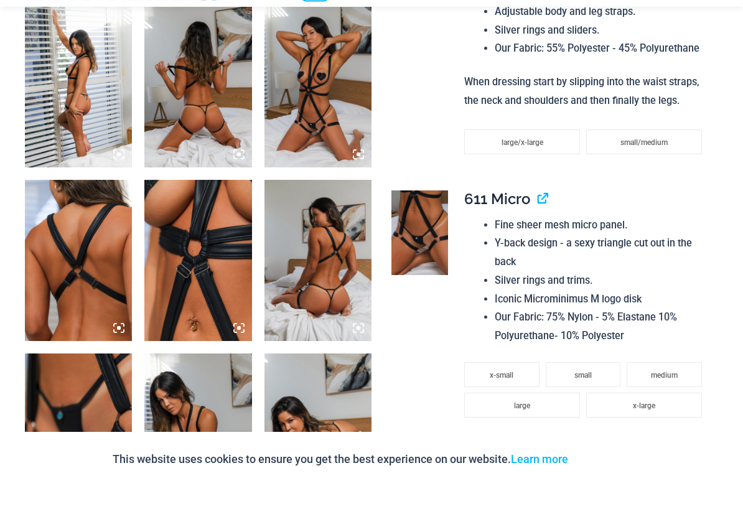
scroll to position [585, 0]
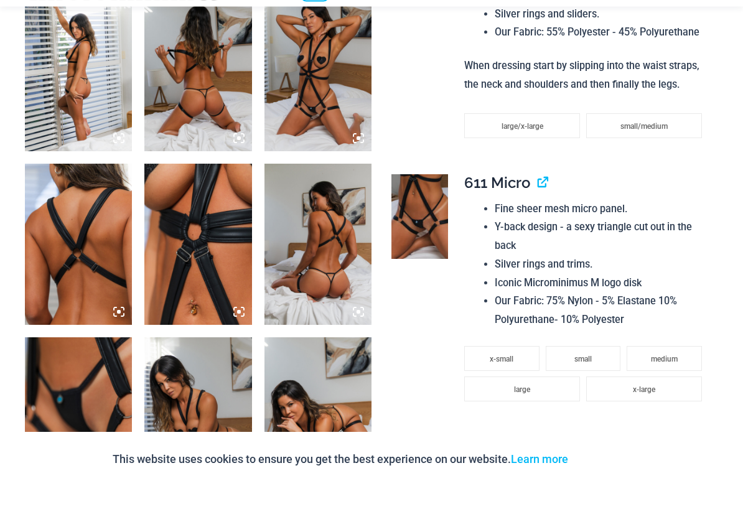
click at [321, 294] on img at bounding box center [318, 277] width 107 height 161
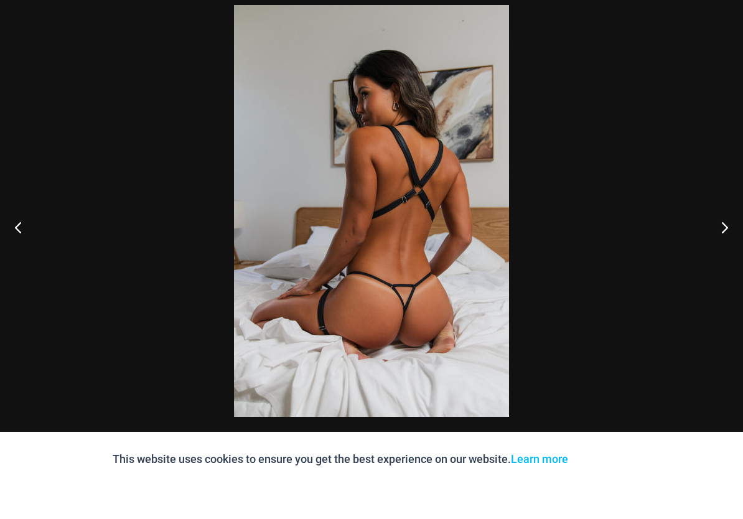
click at [94, 115] on div at bounding box center [371, 259] width 743 height 519
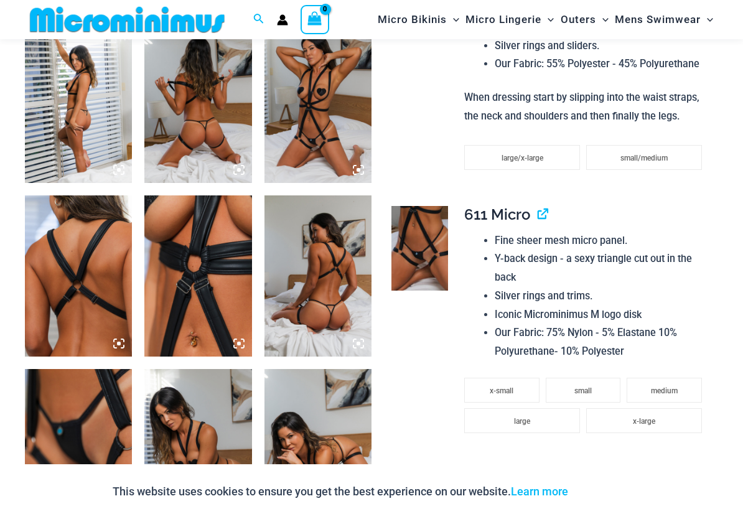
scroll to position [573, 0]
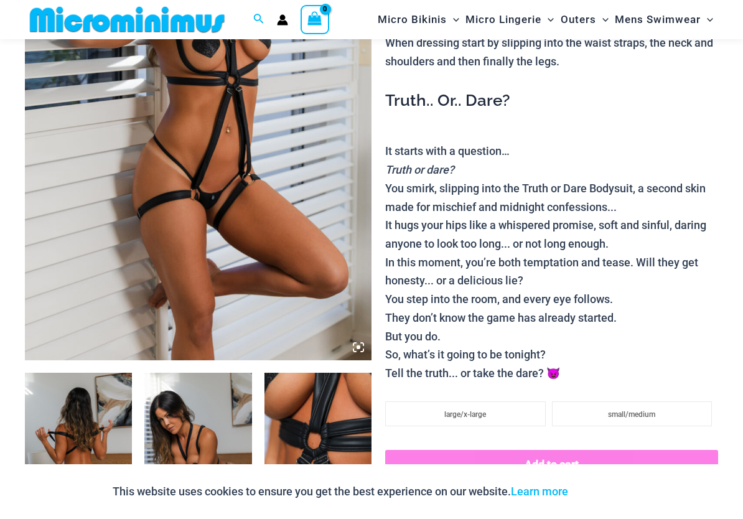
scroll to position [230, 0]
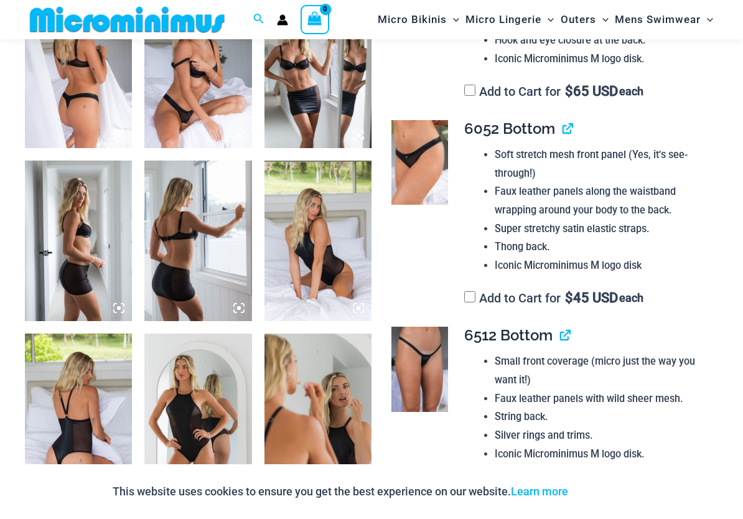
scroll to position [750, 0]
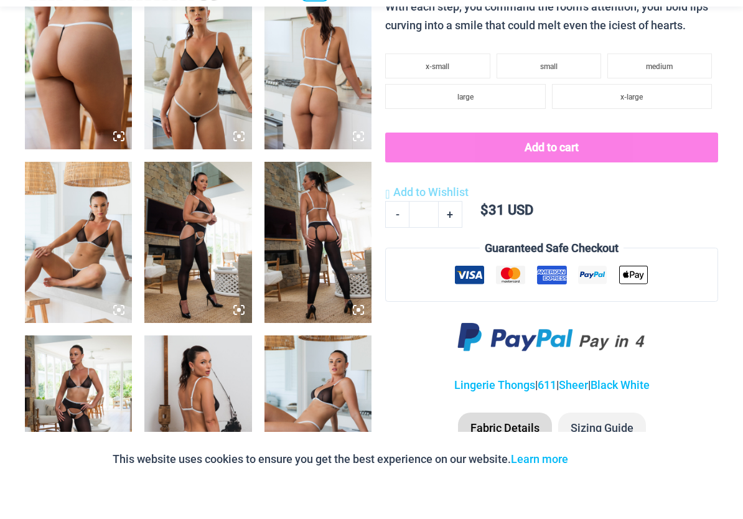
scroll to position [588, 0]
click at [319, 112] on img at bounding box center [318, 101] width 107 height 161
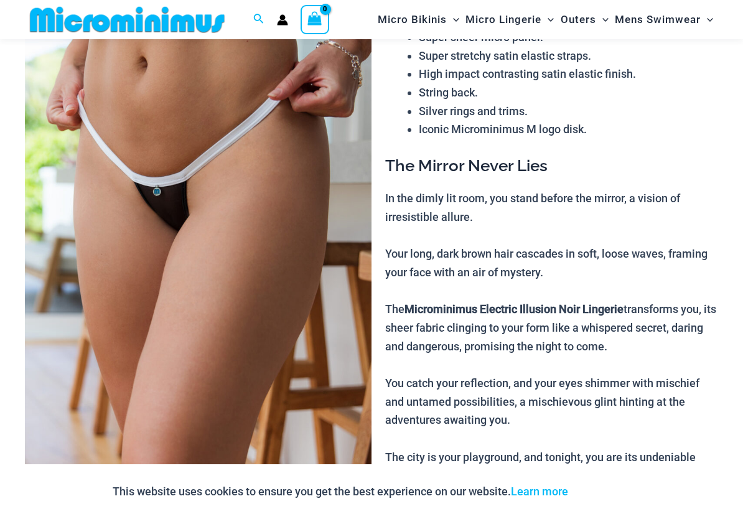
scroll to position [57, 0]
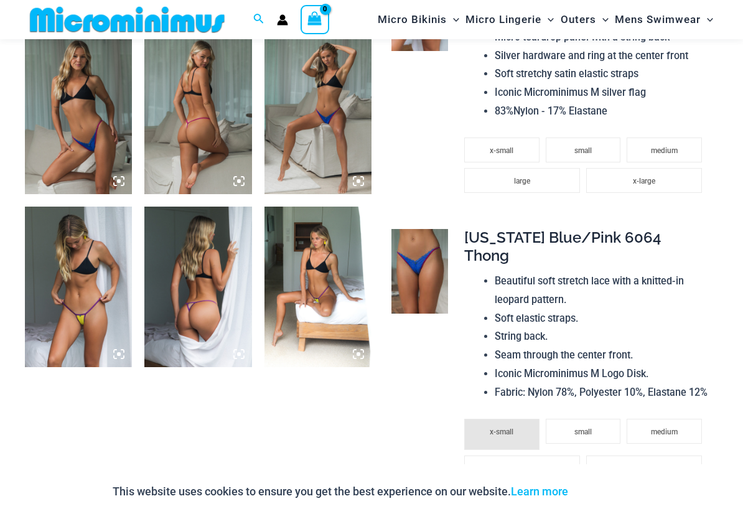
scroll to position [1088, 0]
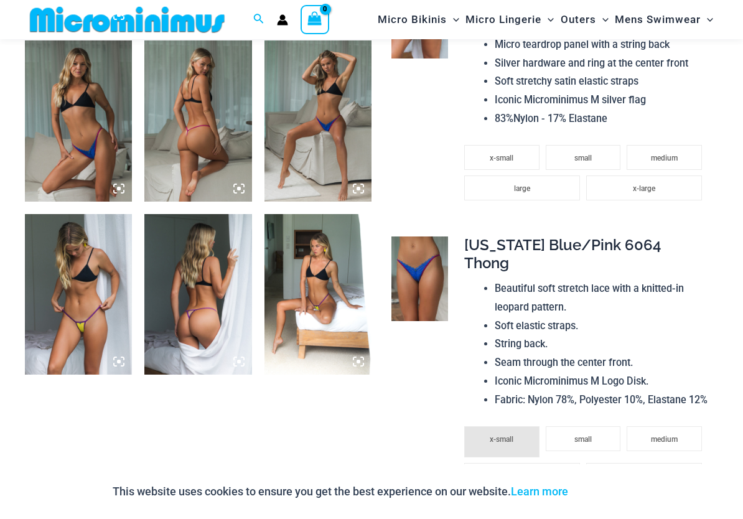
click at [197, 140] on img at bounding box center [197, 120] width 107 height 161
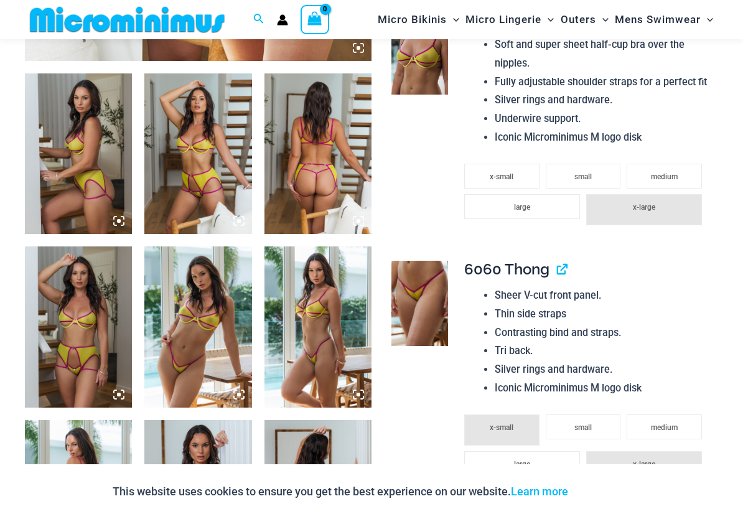
scroll to position [533, 0]
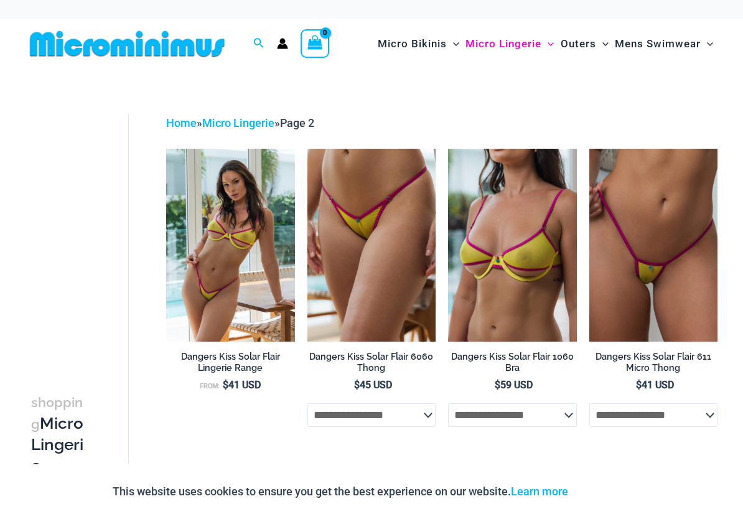
click at [590, 149] on img at bounding box center [590, 149] width 0 height 0
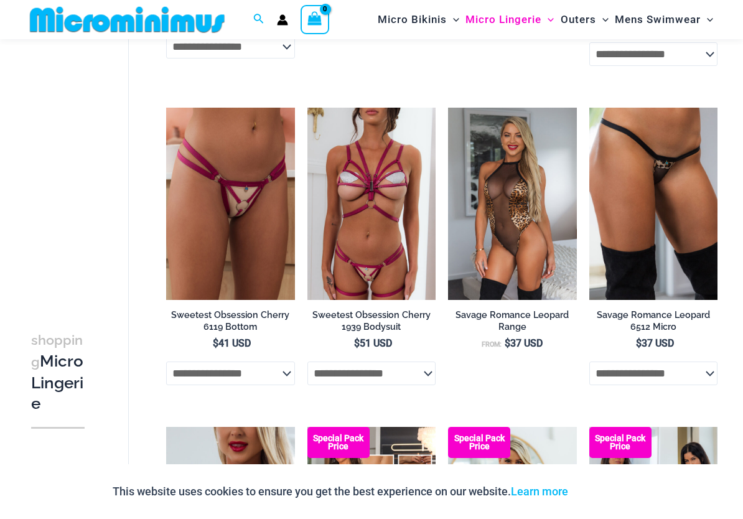
scroll to position [1948, 0]
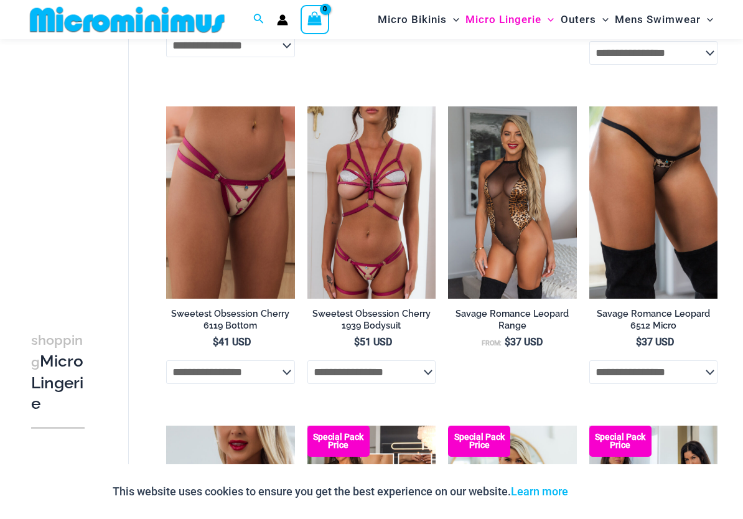
click at [166, 106] on img at bounding box center [166, 106] width 0 height 0
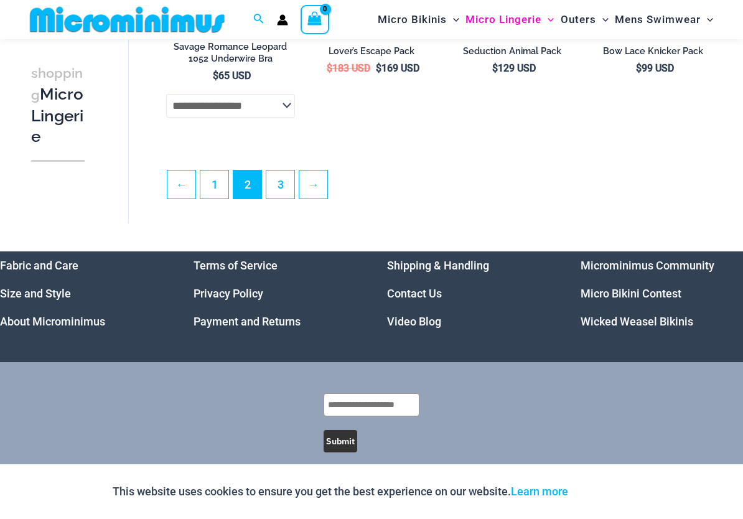
scroll to position [2527, 0]
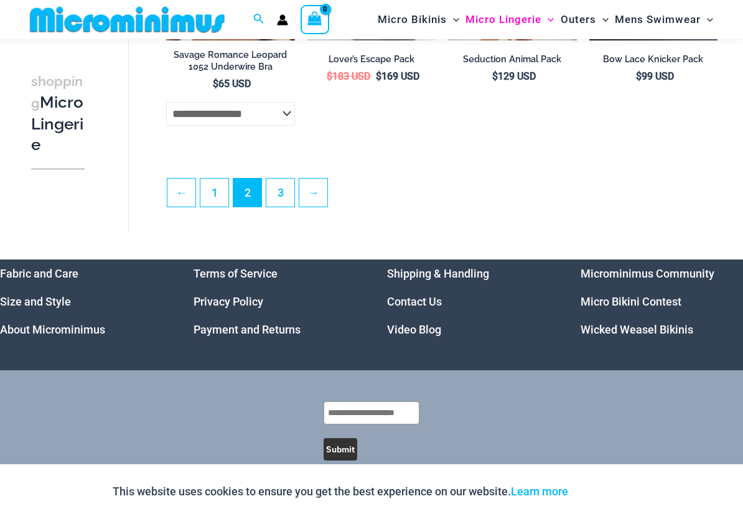
click at [281, 204] on link "3" at bounding box center [280, 193] width 28 height 28
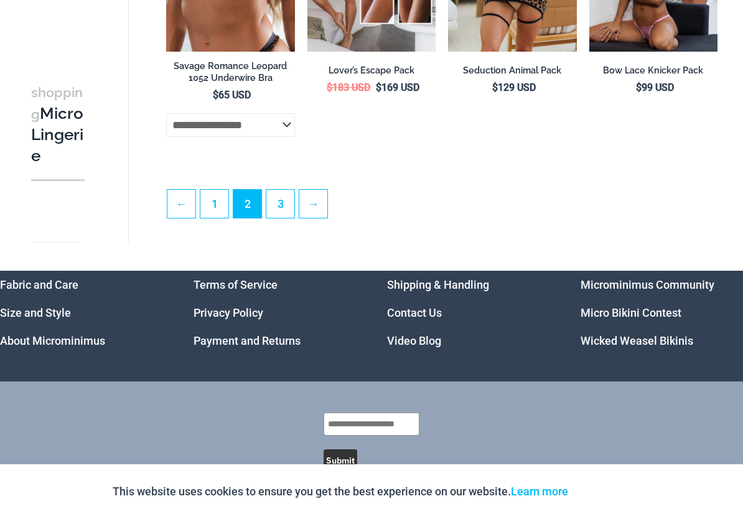
scroll to position [2445, 0]
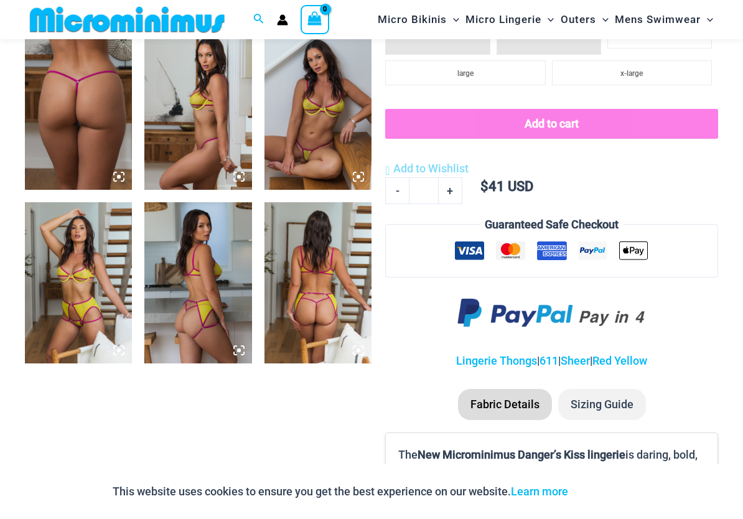
scroll to position [576, 0]
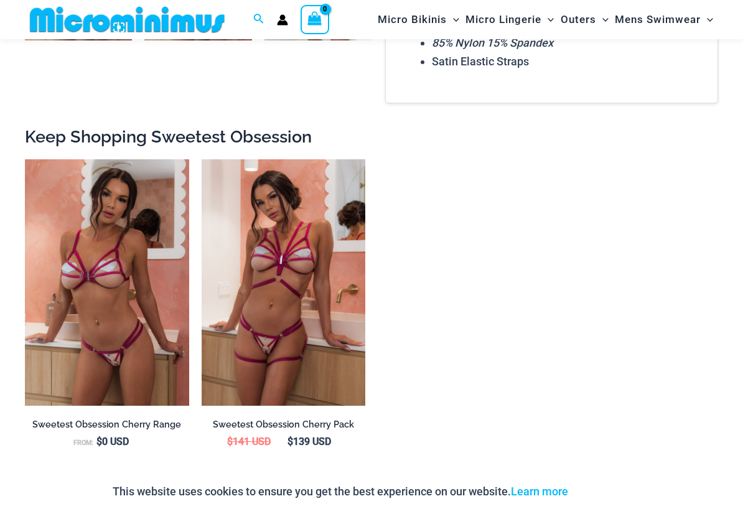
scroll to position [827, 0]
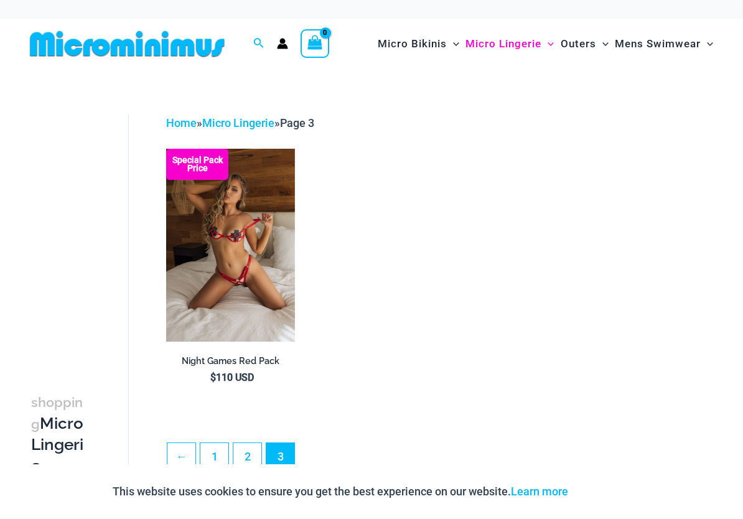
click at [166, 149] on img at bounding box center [166, 149] width 0 height 0
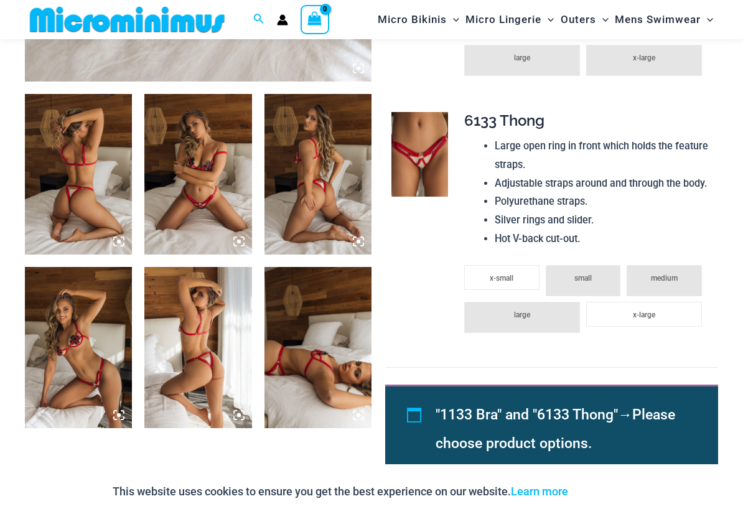
scroll to position [463, 0]
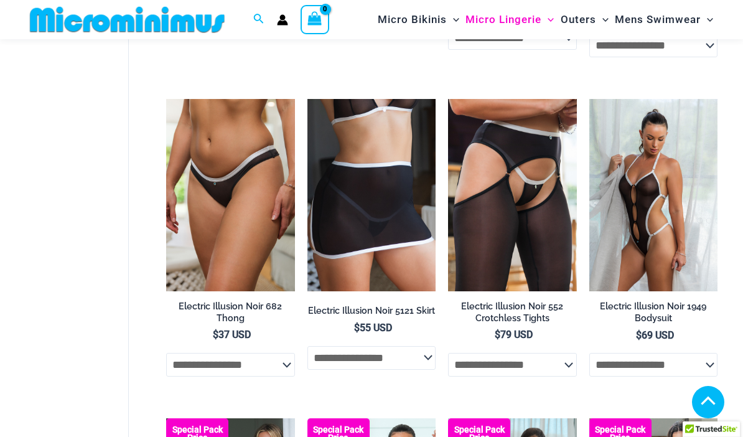
scroll to position [1800, 0]
